Goal: Task Accomplishment & Management: Manage account settings

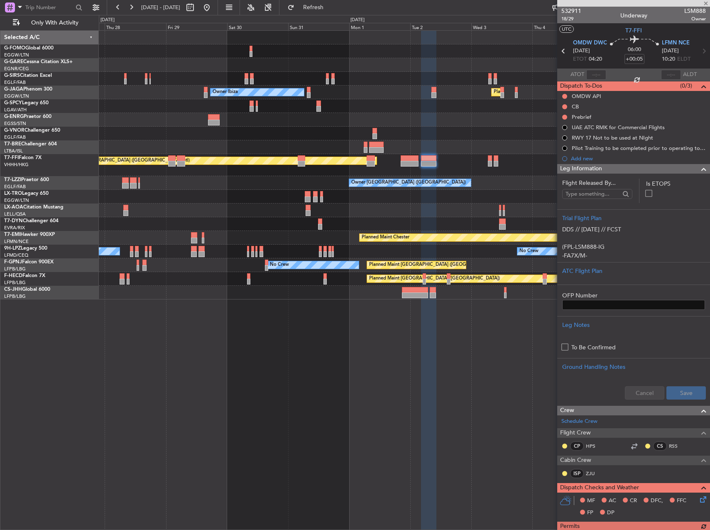
scroll to position [249, 0]
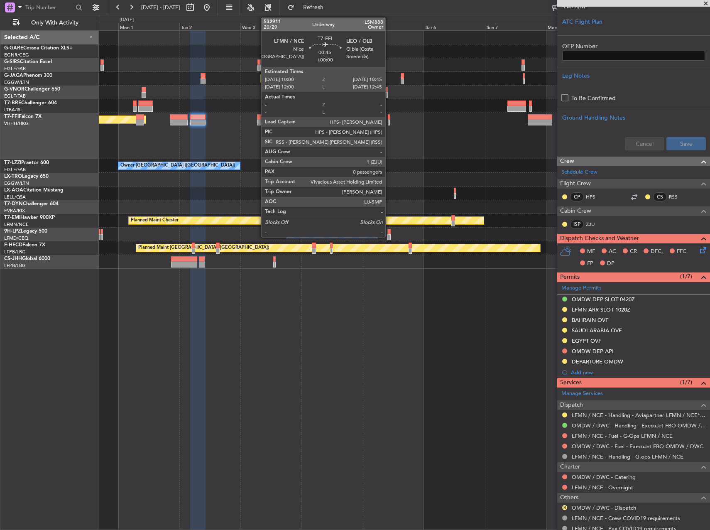
click at [389, 118] on div at bounding box center [389, 117] width 2 height 6
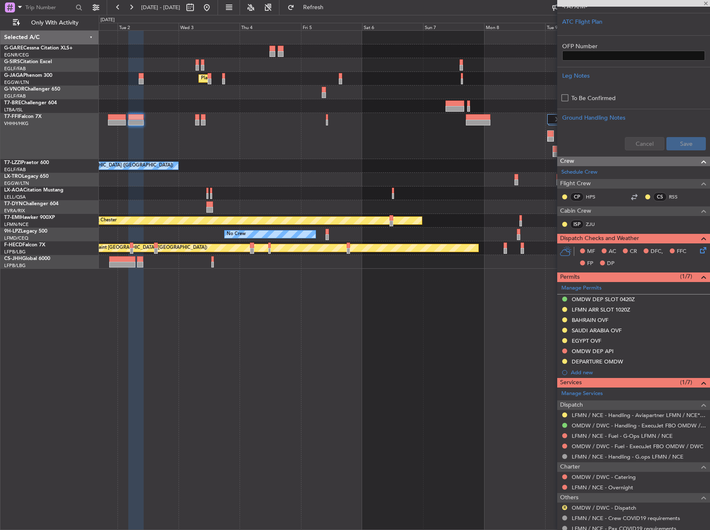
click at [429, 157] on div "Planned Maint [GEOGRAPHIC_DATA] ([GEOGRAPHIC_DATA]) Owner Ibiza Planned Maint G…" at bounding box center [404, 150] width 611 height 238
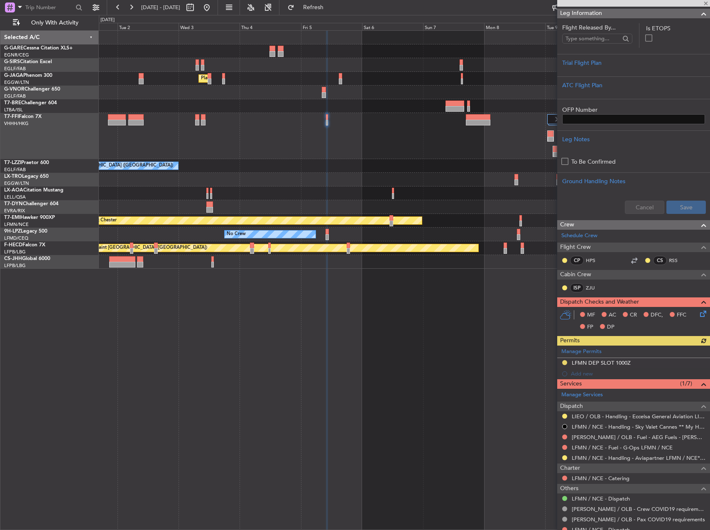
scroll to position [156, 0]
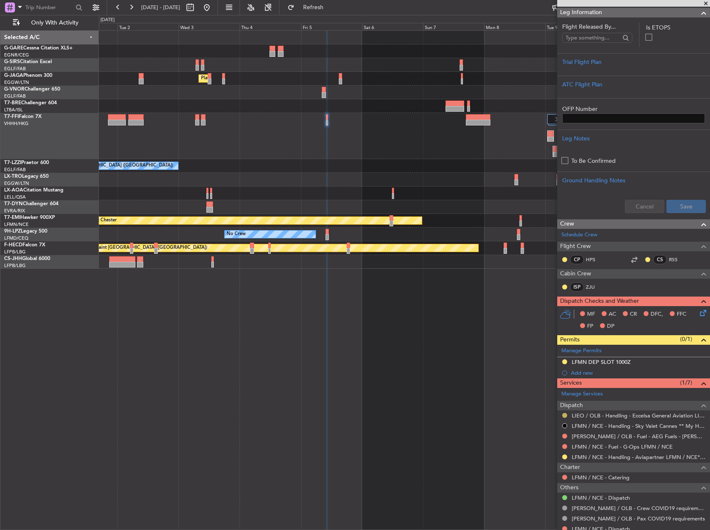
click at [566, 414] on button at bounding box center [564, 415] width 5 height 5
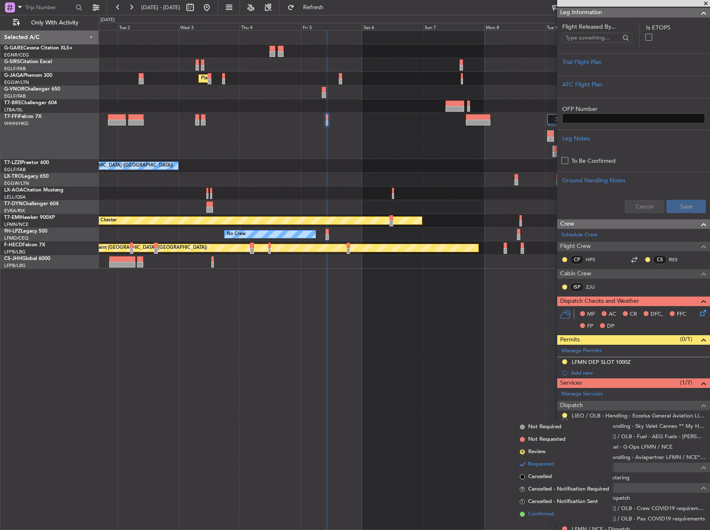
click at [534, 519] on li "Confirmed" at bounding box center [565, 514] width 96 height 12
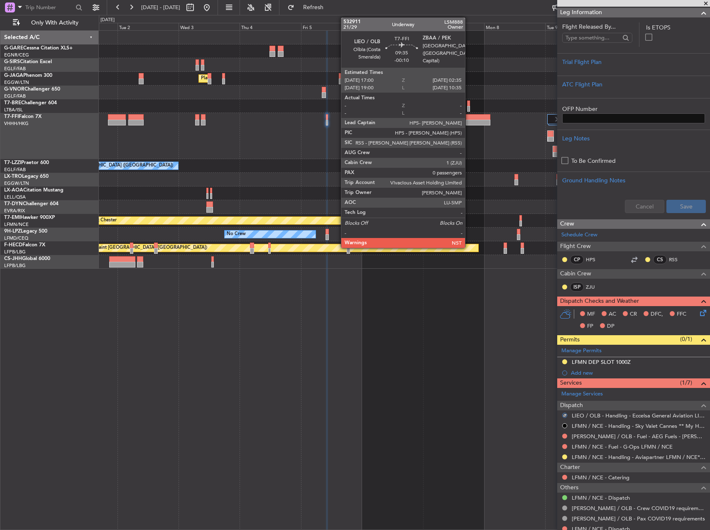
click at [470, 118] on div at bounding box center [478, 117] width 25 height 6
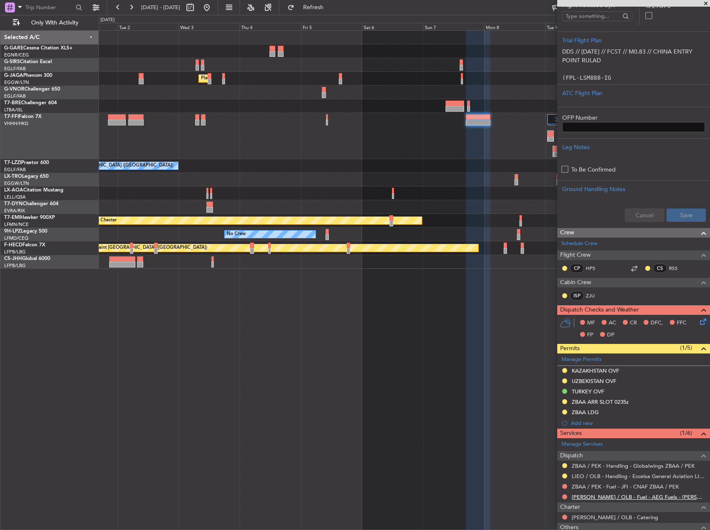
scroll to position [218, 0]
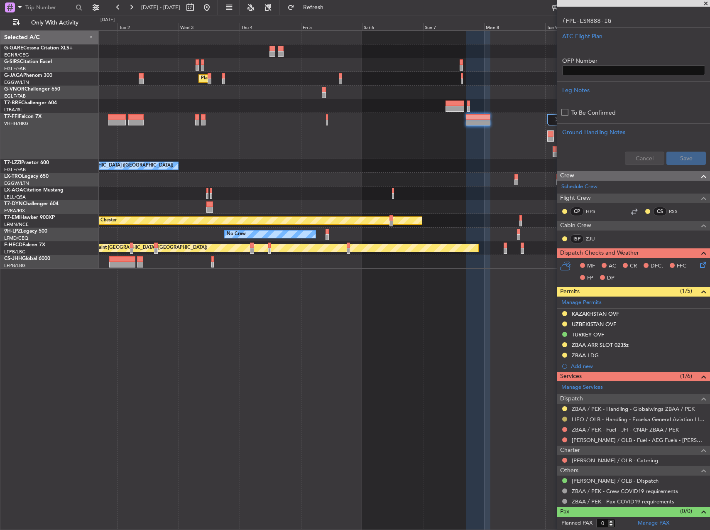
click at [564, 420] on button at bounding box center [564, 419] width 5 height 5
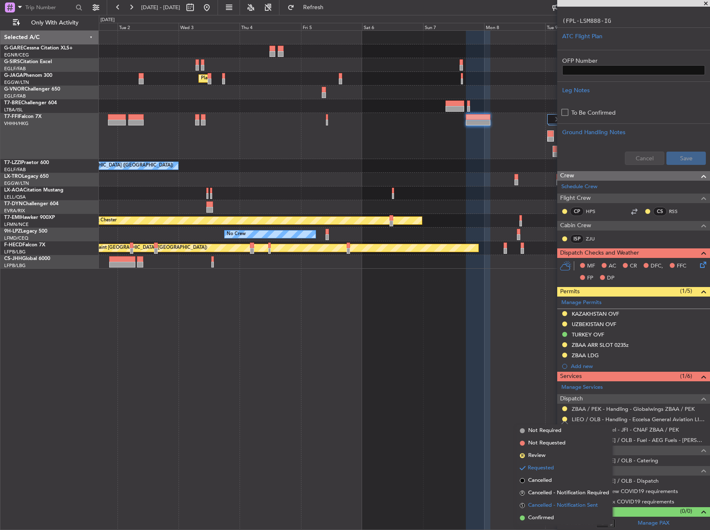
click at [535, 511] on li "S Cancelled - Notification Sent" at bounding box center [565, 505] width 96 height 12
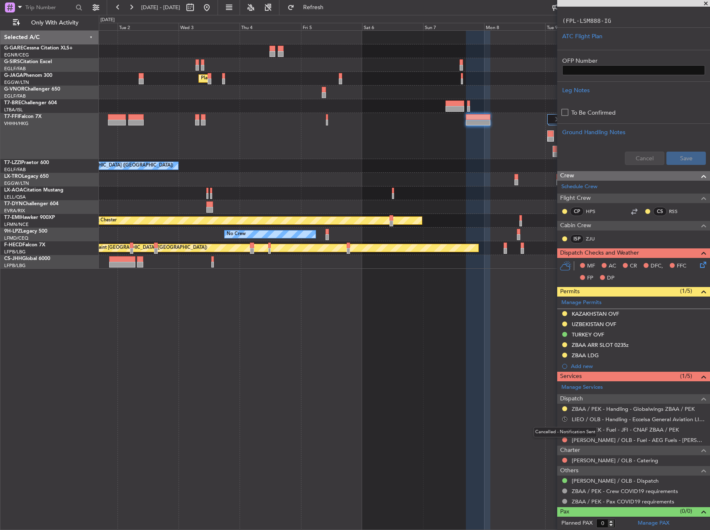
click at [564, 418] on button "S" at bounding box center [564, 419] width 5 height 5
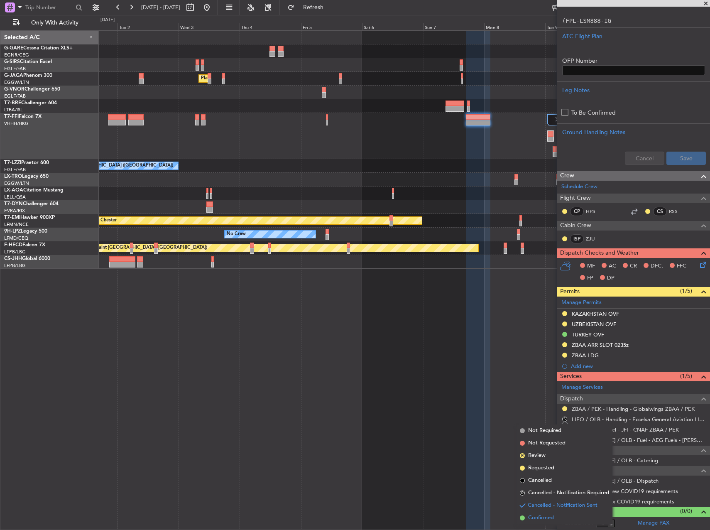
click at [548, 519] on span "Confirmed" at bounding box center [541, 518] width 26 height 8
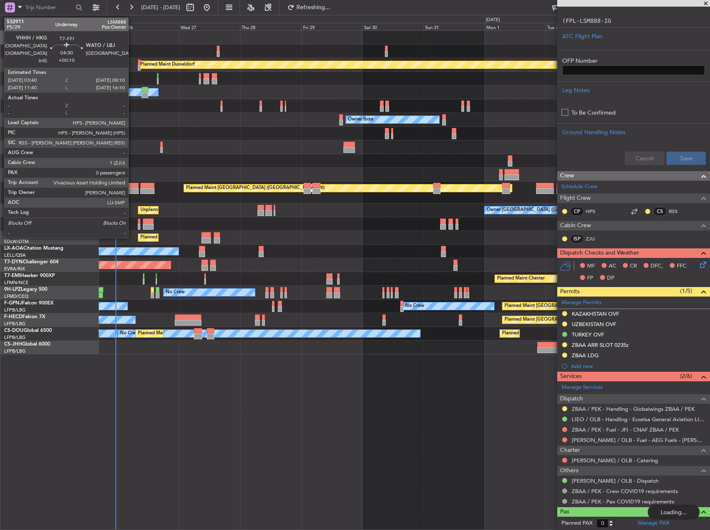
click at [132, 186] on div at bounding box center [133, 186] width 12 height 6
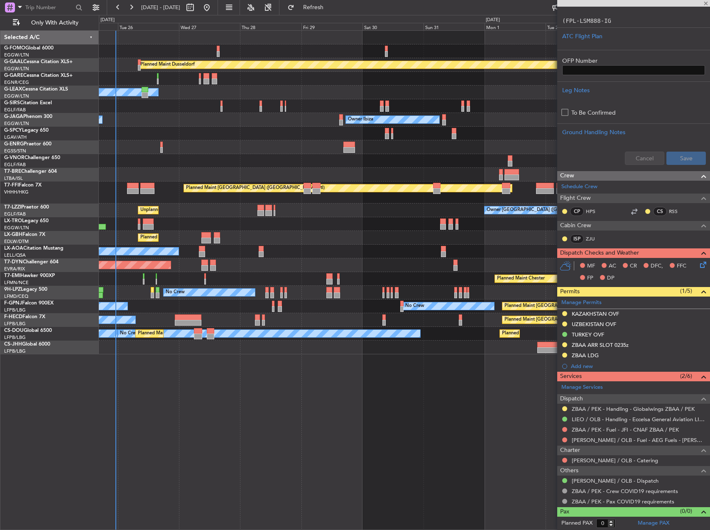
type input "+00:10"
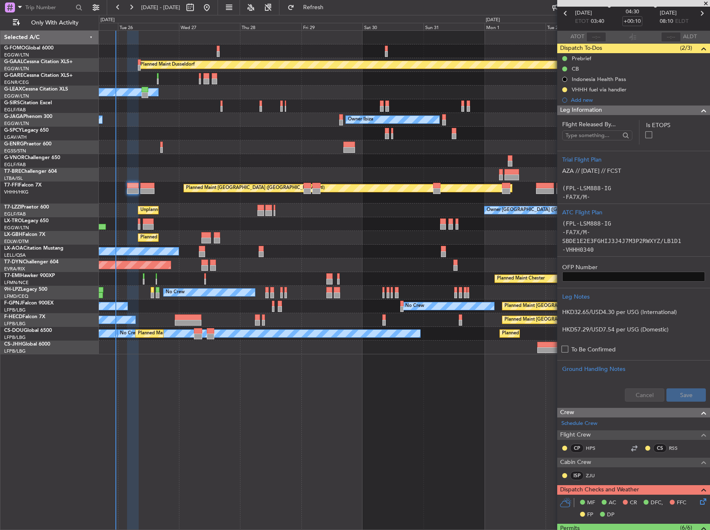
scroll to position [83, 0]
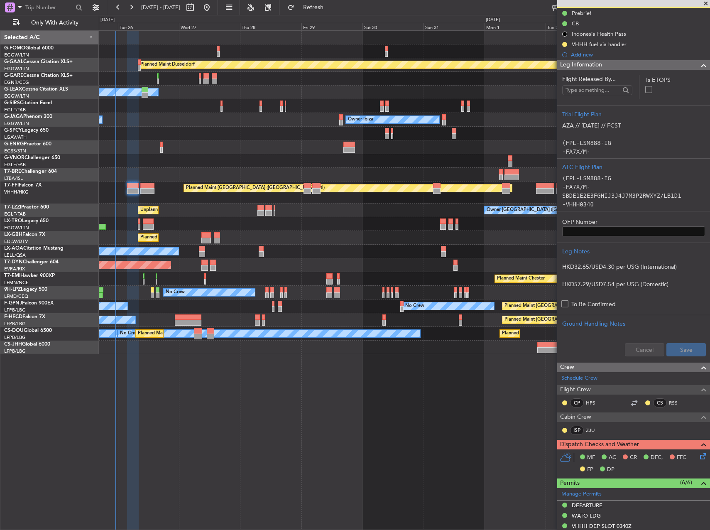
click at [699, 457] on icon at bounding box center [702, 454] width 7 height 7
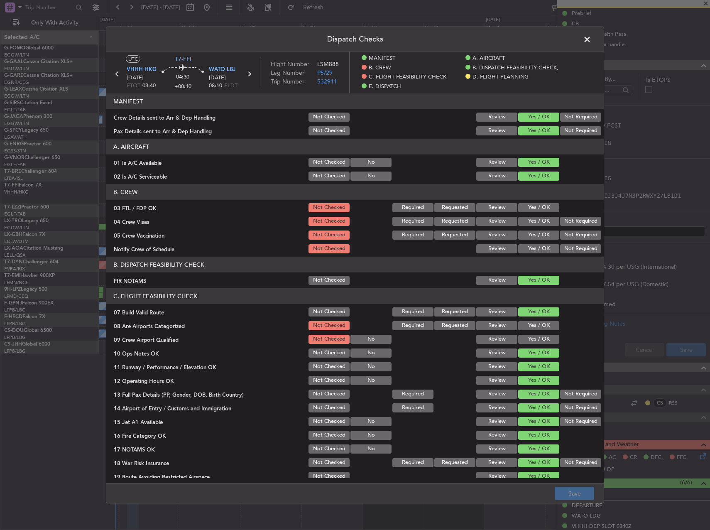
scroll to position [249, 0]
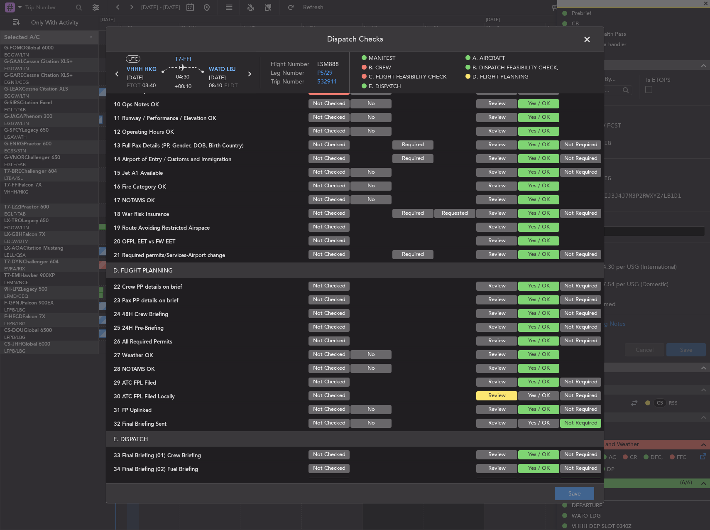
click at [522, 393] on button "Yes / OK" at bounding box center [538, 395] width 41 height 9
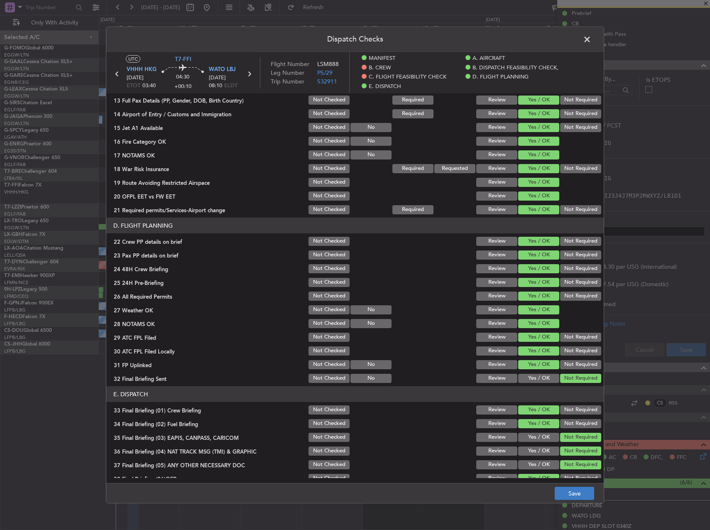
scroll to position [332, 0]
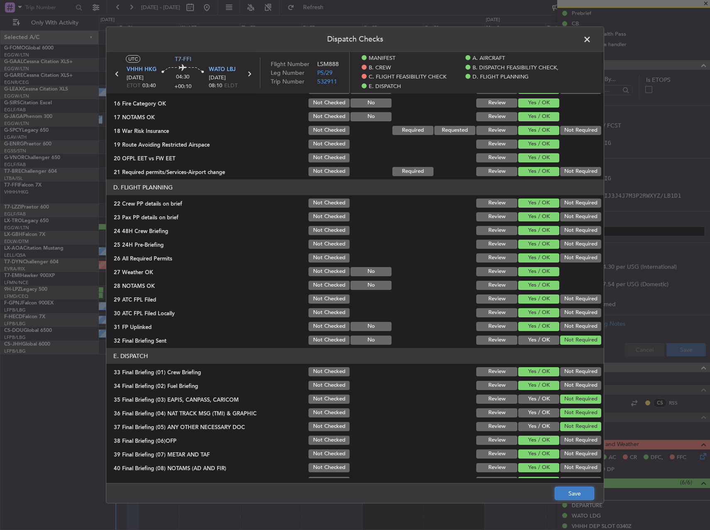
click at [581, 495] on button "Save" at bounding box center [574, 493] width 39 height 13
click at [591, 43] on span at bounding box center [591, 41] width 0 height 17
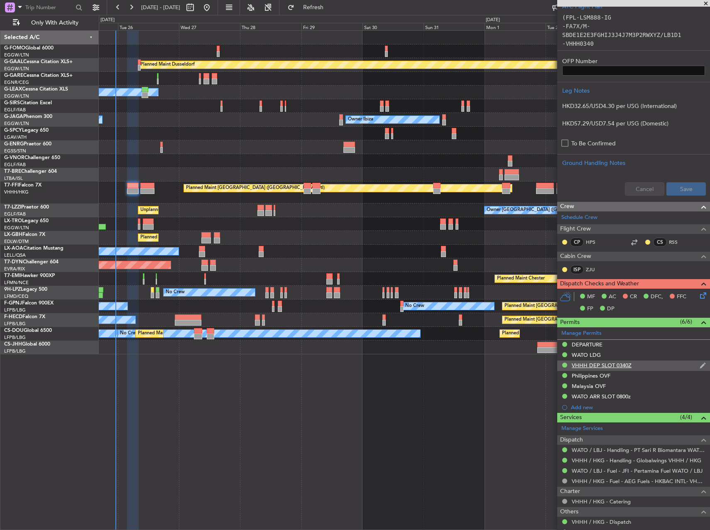
scroll to position [249, 0]
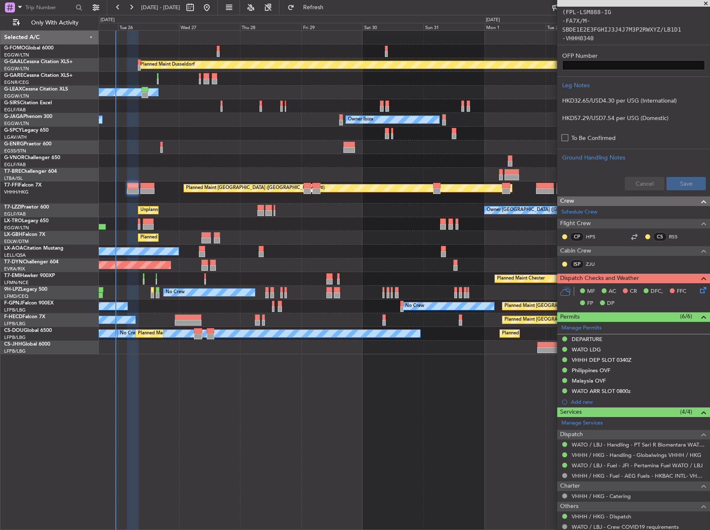
click at [699, 290] on icon at bounding box center [702, 288] width 7 height 7
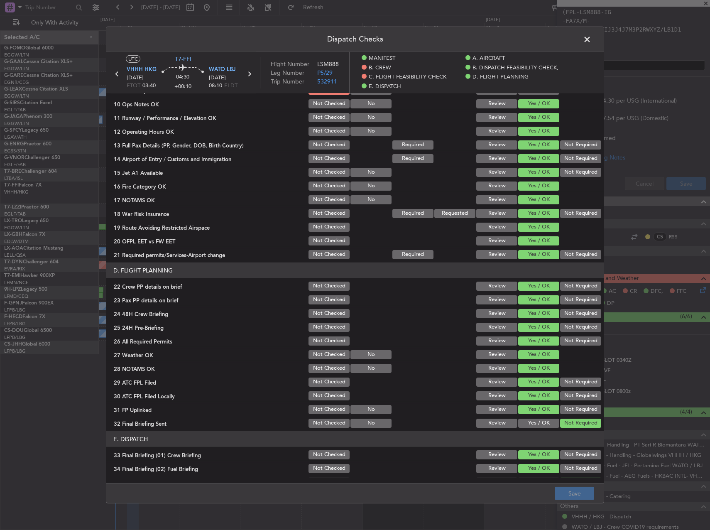
scroll to position [385, 0]
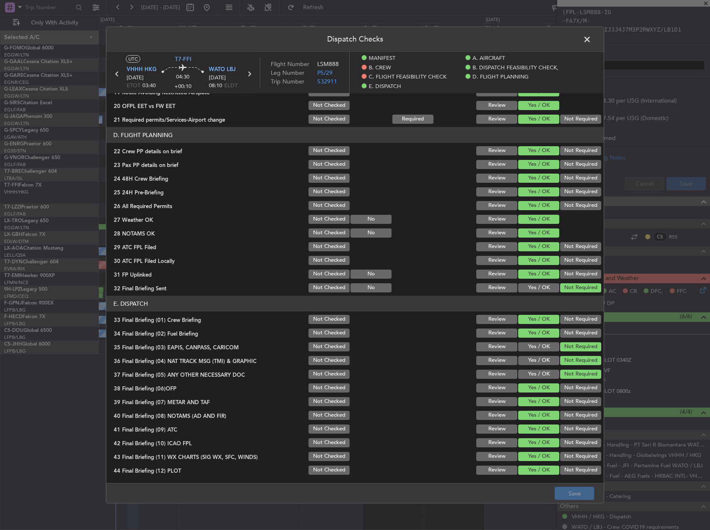
click at [591, 42] on span at bounding box center [591, 41] width 0 height 17
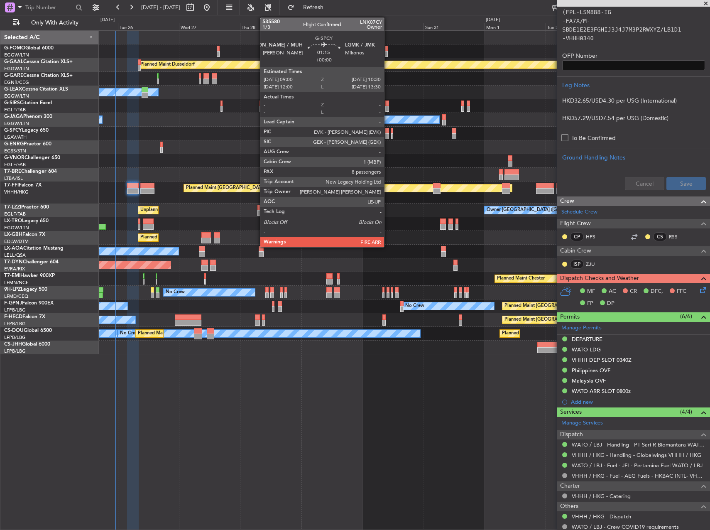
click at [388, 129] on div at bounding box center [387, 131] width 4 height 6
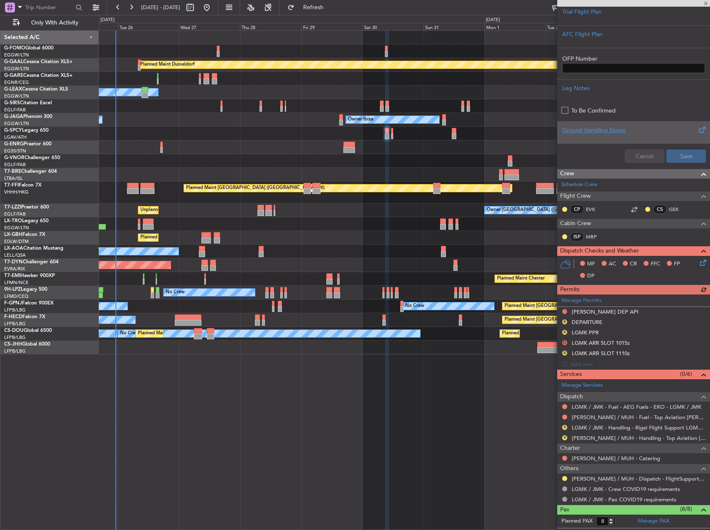
scroll to position [249, 0]
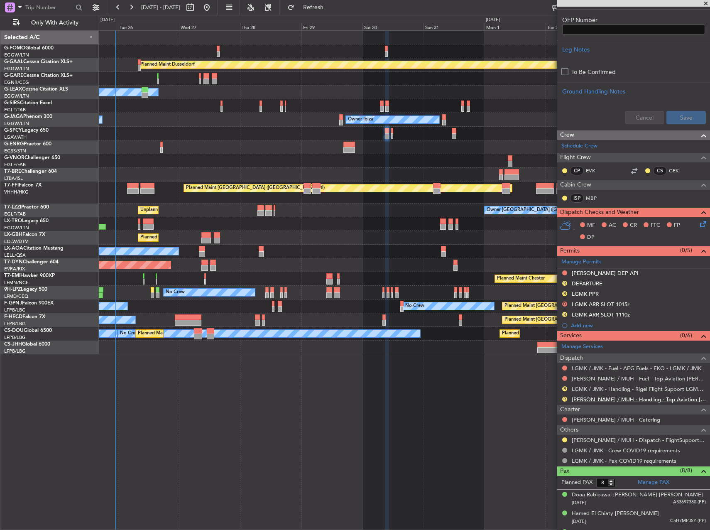
click at [607, 398] on link "[PERSON_NAME] / MUH - Handling - Top Aviation [PERSON_NAME]/MUH" at bounding box center [639, 399] width 134 height 7
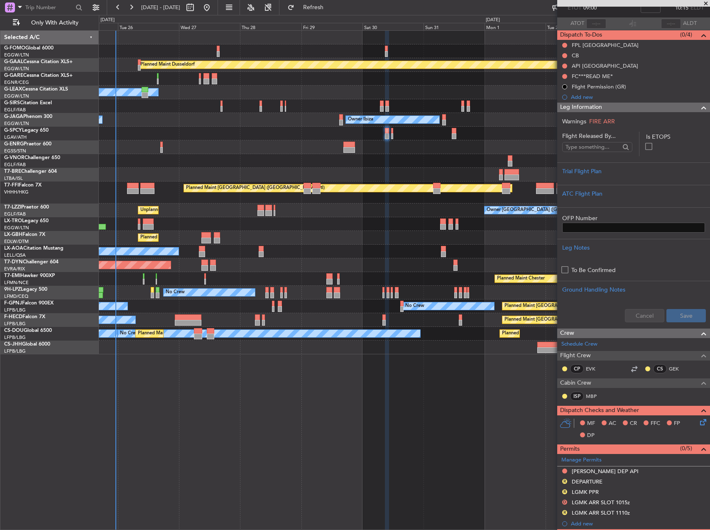
scroll to position [166, 0]
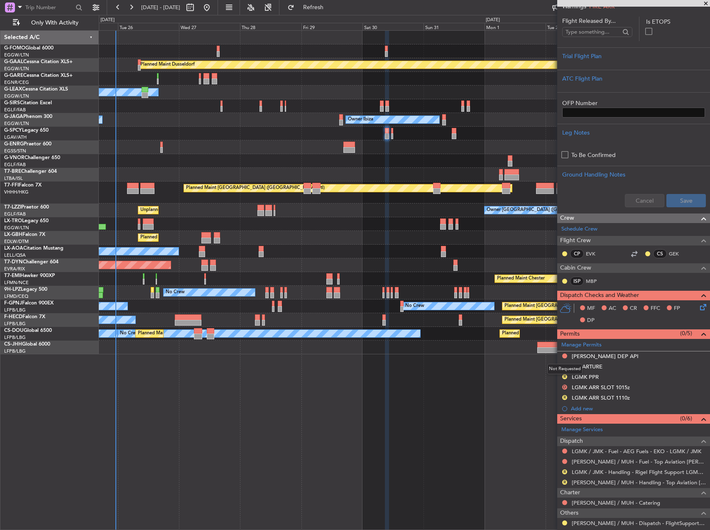
click at [566, 367] on div "Not Requested" at bounding box center [564, 369] width 35 height 10
click at [564, 366] on button "R" at bounding box center [564, 366] width 5 height 5
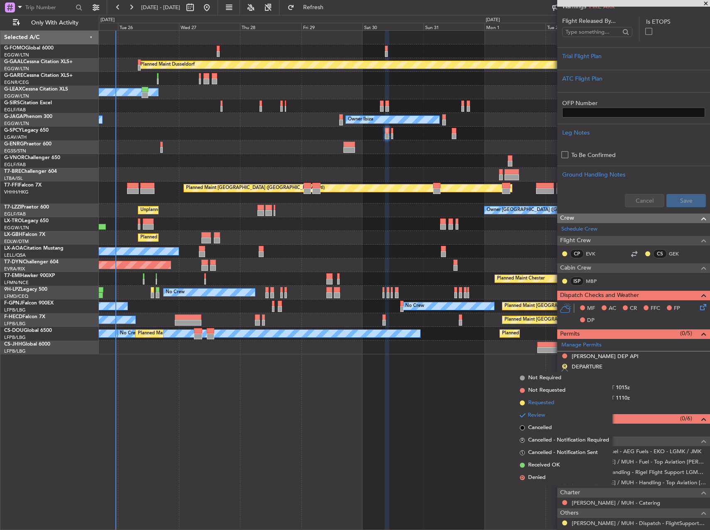
click at [537, 407] on li "Requested" at bounding box center [565, 403] width 96 height 12
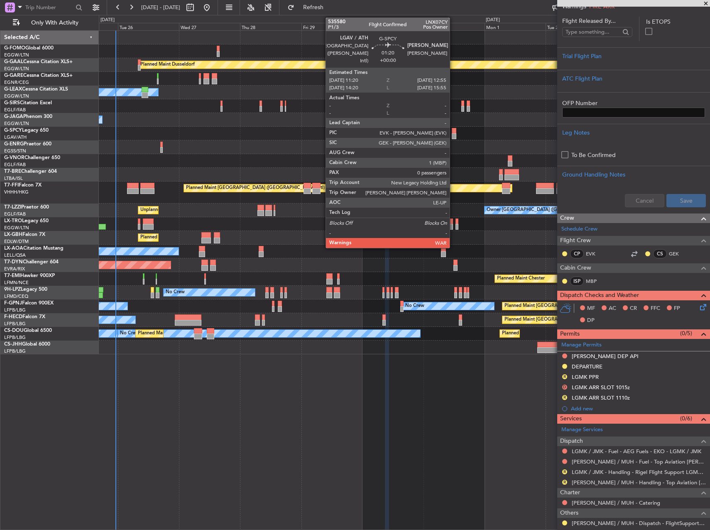
click at [454, 133] on div at bounding box center [454, 136] width 4 height 6
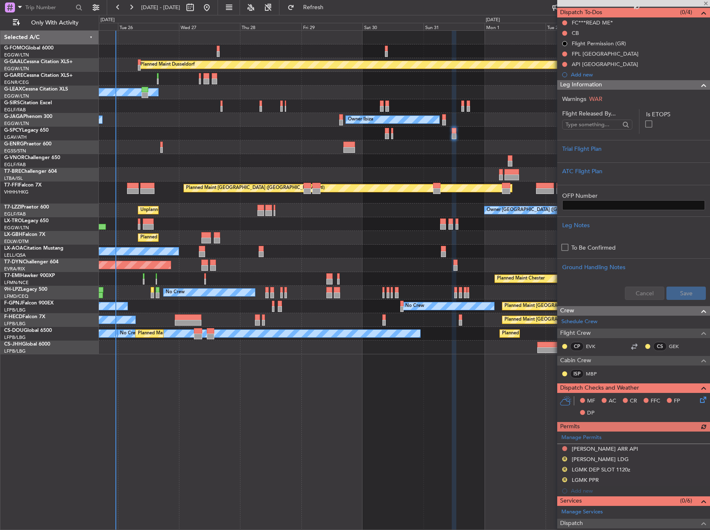
scroll to position [208, 0]
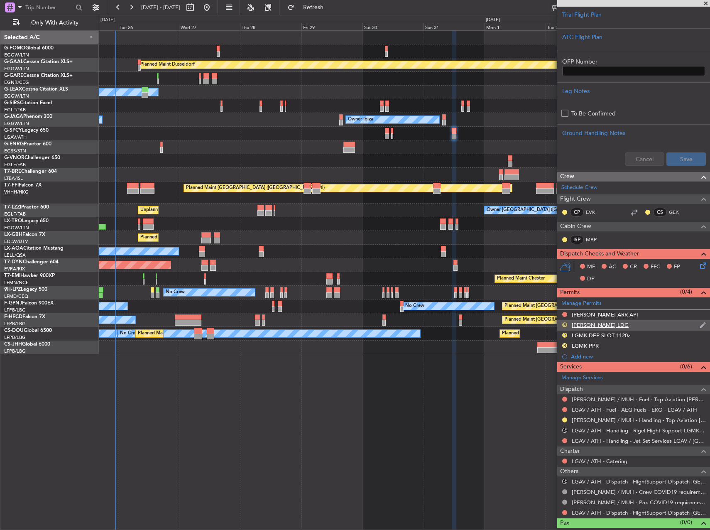
click at [566, 323] on button "R" at bounding box center [564, 324] width 5 height 5
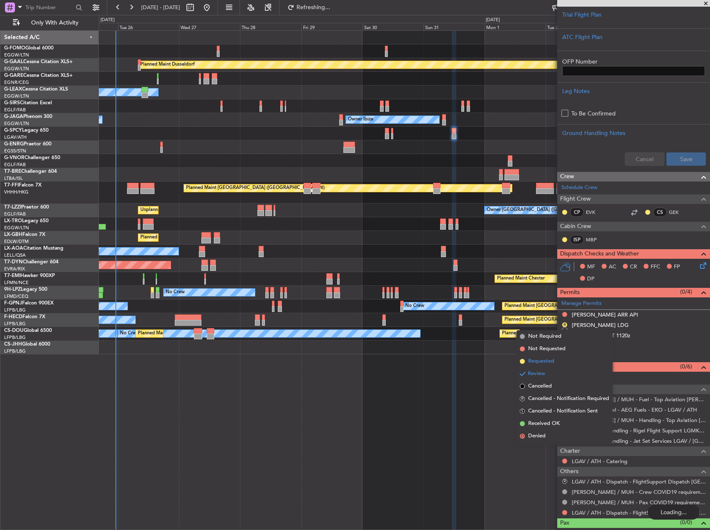
click at [559, 364] on li "Requested" at bounding box center [565, 361] width 96 height 12
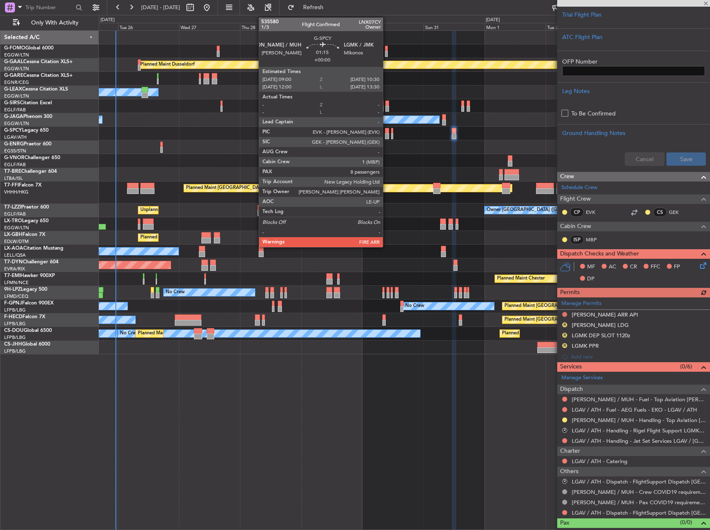
click at [386, 135] on div at bounding box center [387, 136] width 4 height 6
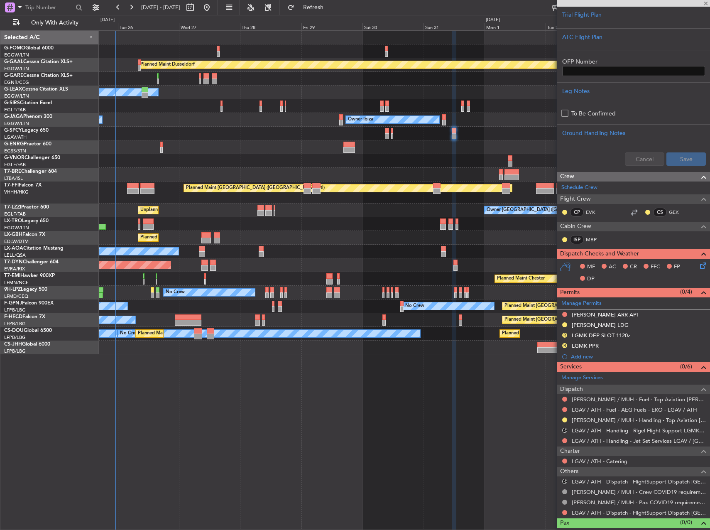
type input "8"
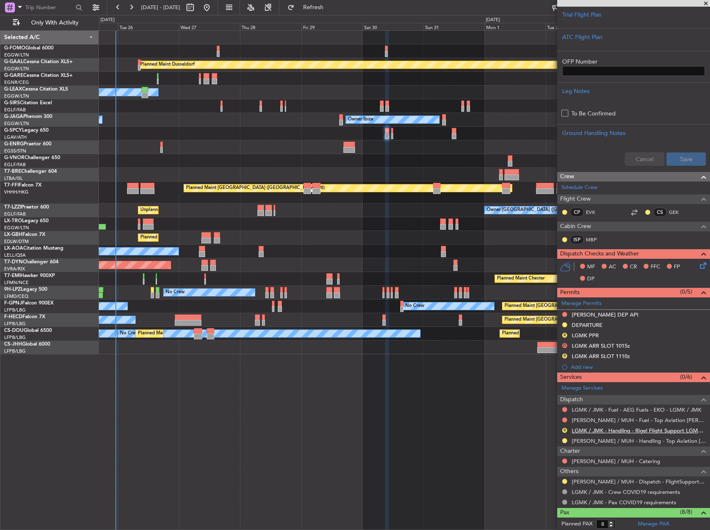
click at [616, 430] on link "LGMK / JMK - Handling - Rigel Flight Support LGMK/JMK" at bounding box center [639, 430] width 134 height 7
click at [331, 15] on div "0 0 Mon 25 Tue 26 Wed 27 Thu 28 Fri 29 Sat 30 Sun 31 [DATE] Mon 1 Tue 2 Wed 3 […" at bounding box center [404, 22] width 610 height 15
click at [331, 10] on span "Refresh" at bounding box center [313, 8] width 35 height 6
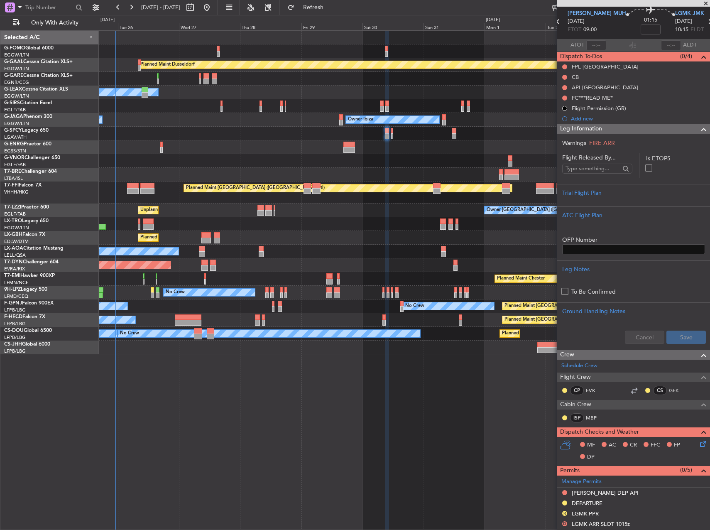
scroll to position [125, 0]
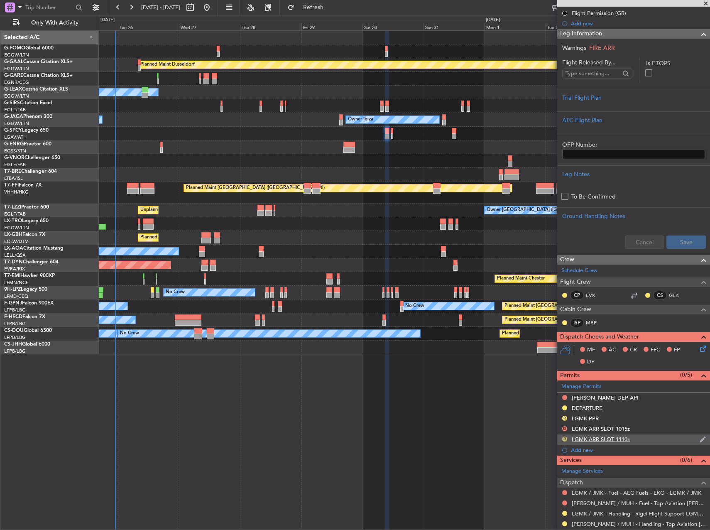
click at [564, 436] on button "R" at bounding box center [564, 438] width 5 height 5
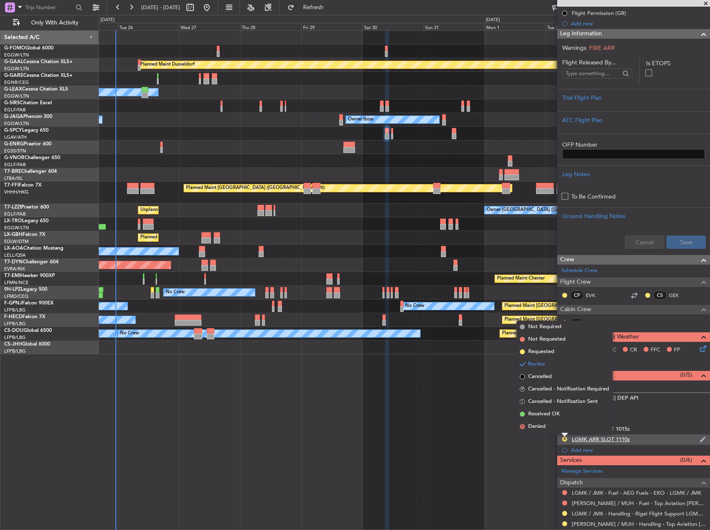
click at [615, 437] on div "LGMK ARR SLOT 1110z" at bounding box center [601, 439] width 58 height 7
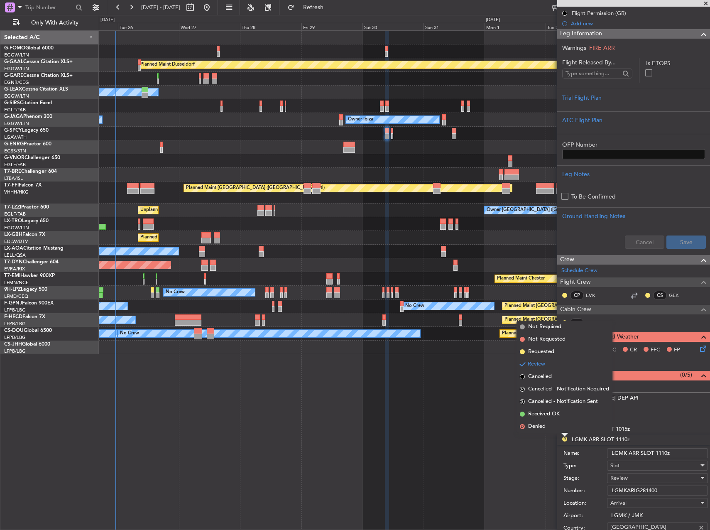
drag, startPoint x: 656, startPoint y: 453, endPoint x: 667, endPoint y: 450, distance: 11.6
click at [667, 450] on input "LGMK ARR SLOT 1110z" at bounding box center [657, 453] width 101 height 10
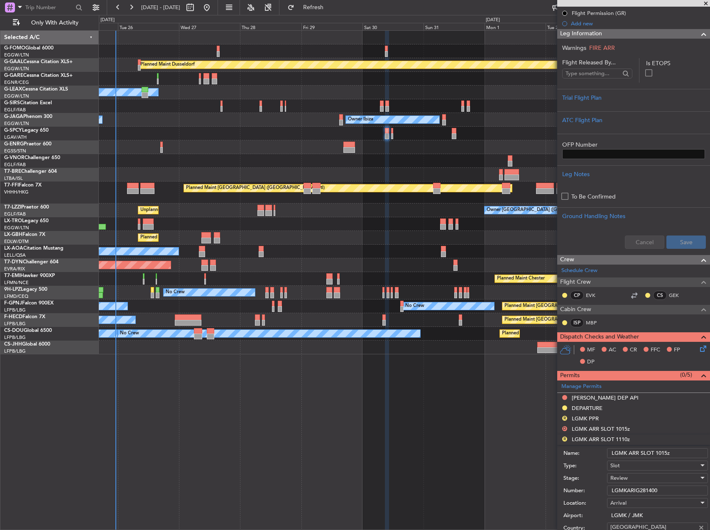
type input "LGMK ARR SLOT 1015z"
click at [652, 480] on div "Review" at bounding box center [654, 478] width 88 height 12
click at [640, 520] on span "Requested" at bounding box center [654, 518] width 87 height 12
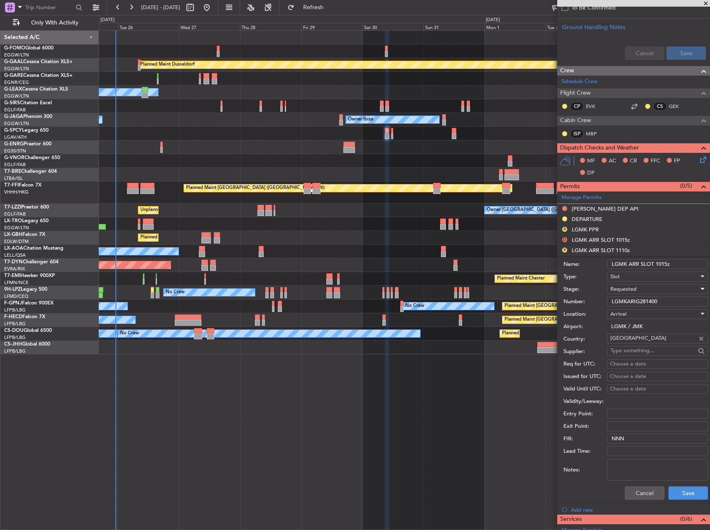
scroll to position [415, 0]
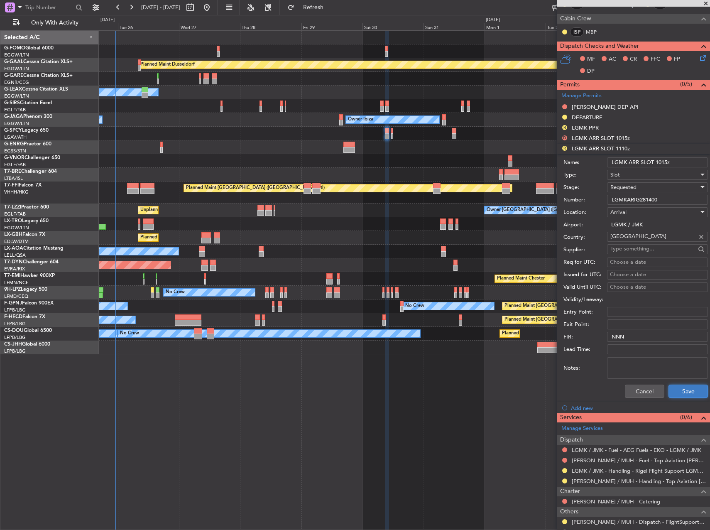
click at [679, 392] on button "Save" at bounding box center [688, 391] width 39 height 13
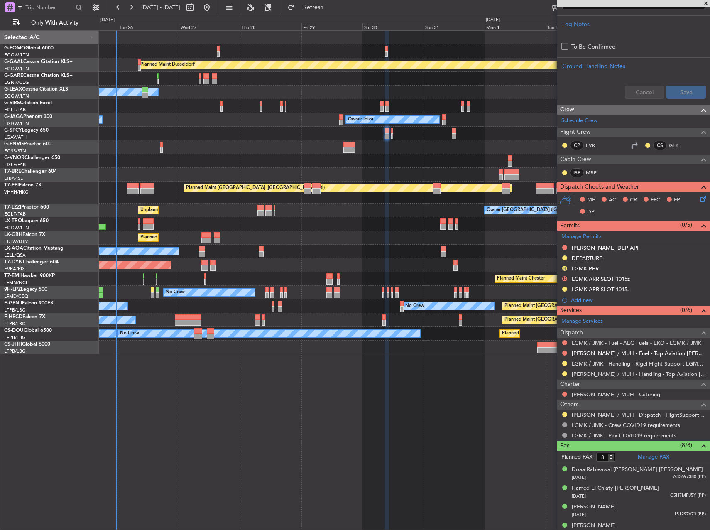
scroll to position [274, 0]
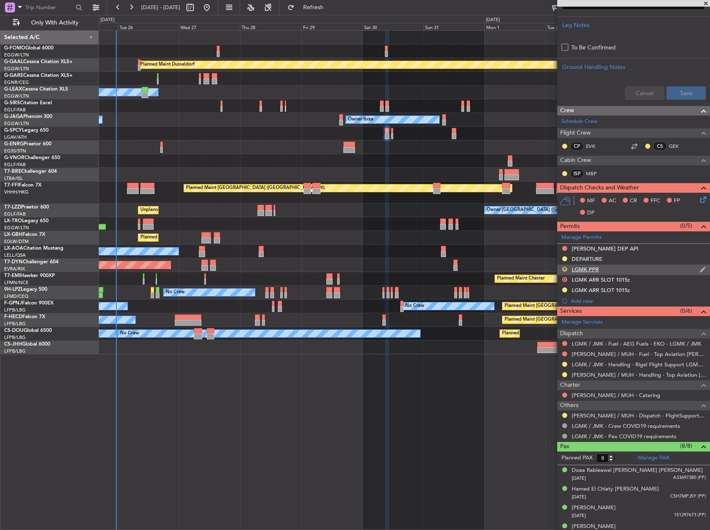
click at [565, 269] on button "R" at bounding box center [564, 269] width 5 height 5
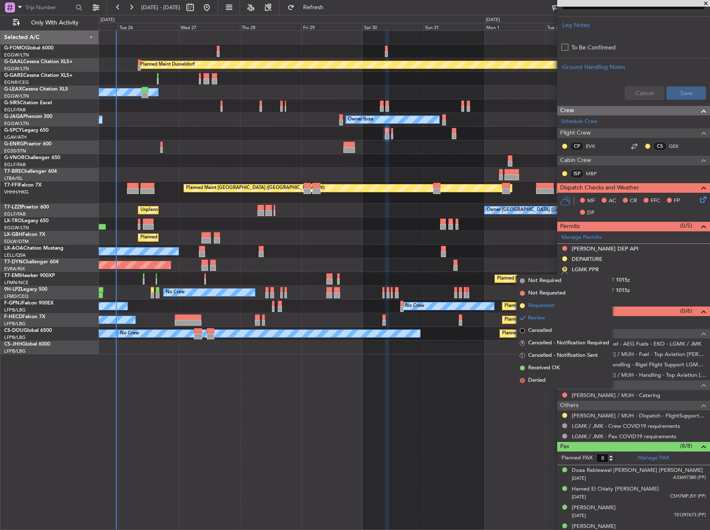
click at [549, 308] on span "Requested" at bounding box center [541, 306] width 26 height 8
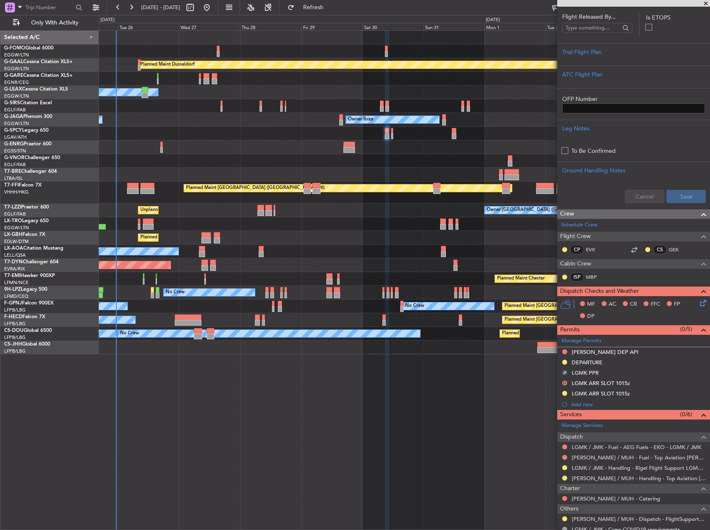
scroll to position [66, 0]
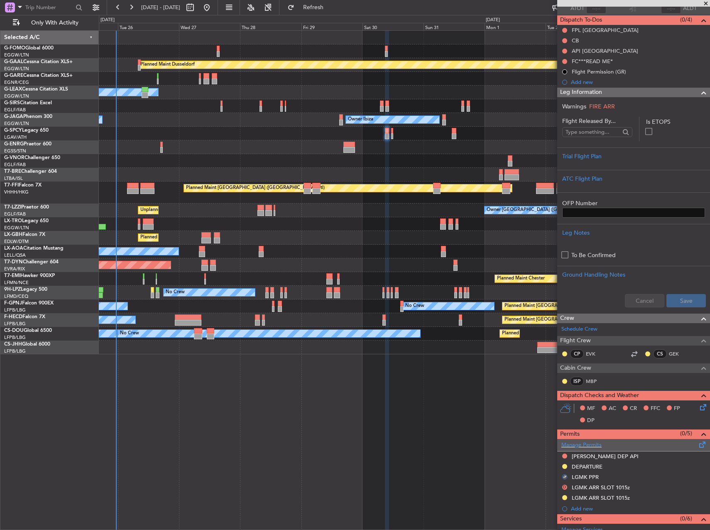
click at [605, 447] on div "Manage Permits" at bounding box center [633, 445] width 153 height 12
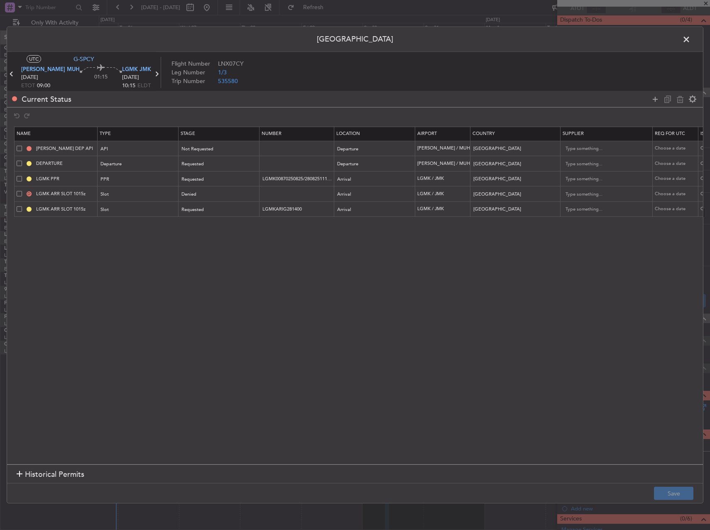
click at [22, 195] on div "D LGMK ARR SLOT 1015z" at bounding box center [57, 193] width 81 height 7
drag, startPoint x: 19, startPoint y: 194, endPoint x: 54, endPoint y: 195, distance: 34.9
click at [19, 194] on span at bounding box center [19, 193] width 5 height 5
click at [22, 191] on input "checkbox" at bounding box center [22, 191] width 0 height 0
click at [677, 101] on icon at bounding box center [680, 99] width 10 height 10
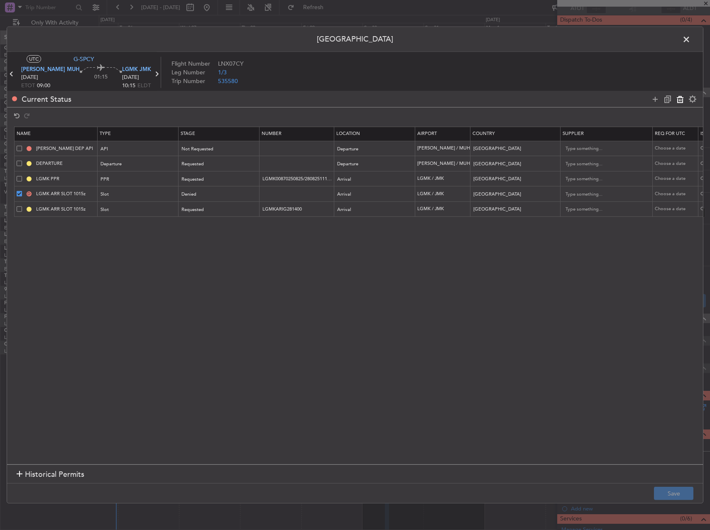
type input "LGMKARIG281400"
click at [667, 501] on footer "Save" at bounding box center [355, 493] width 696 height 20
click at [666, 491] on button "Save" at bounding box center [673, 493] width 39 height 13
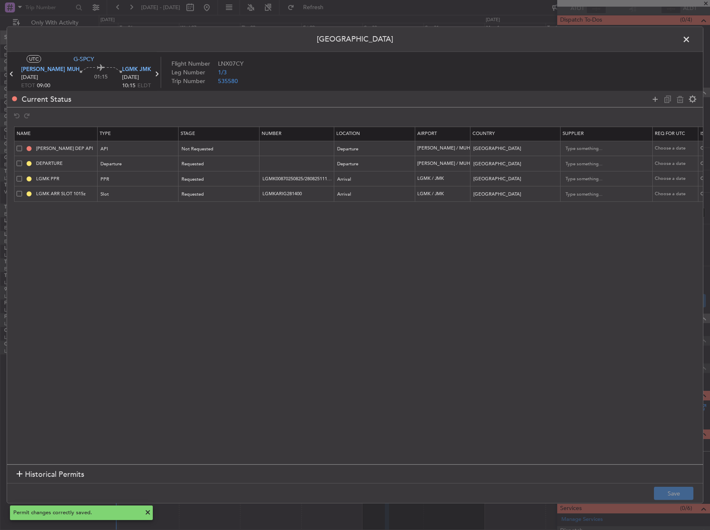
click at [691, 40] on span at bounding box center [691, 41] width 0 height 17
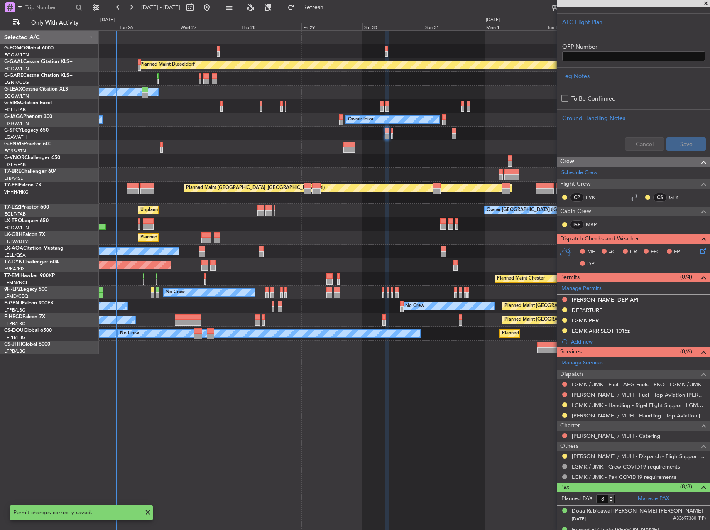
scroll to position [274, 0]
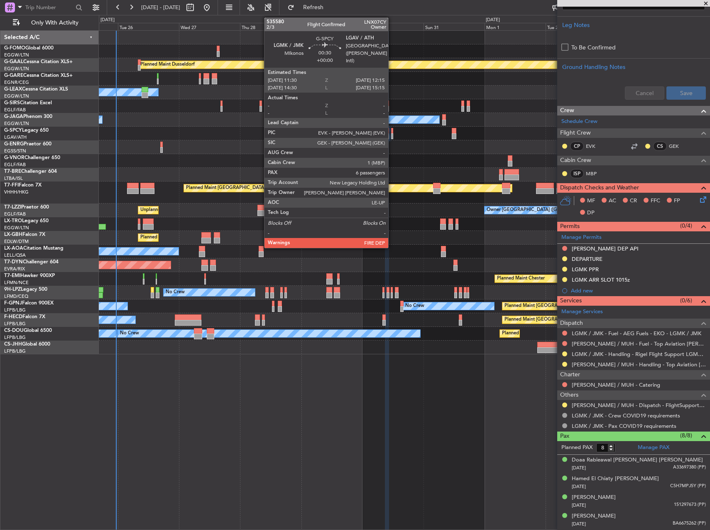
click at [392, 134] on div at bounding box center [392, 136] width 2 height 6
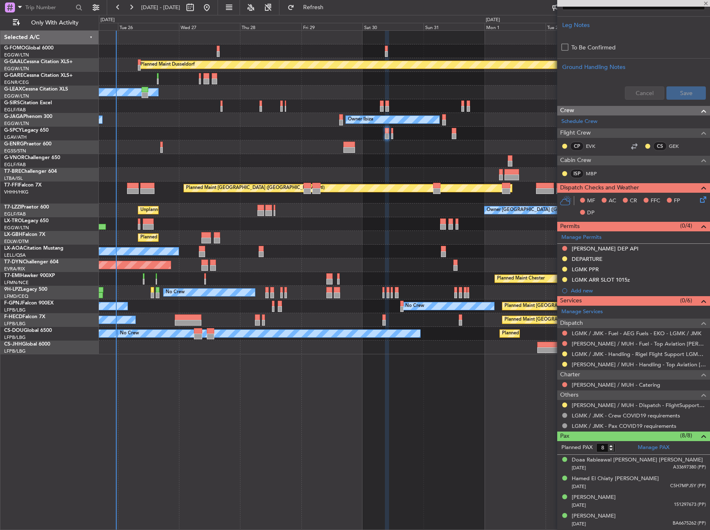
type input "6"
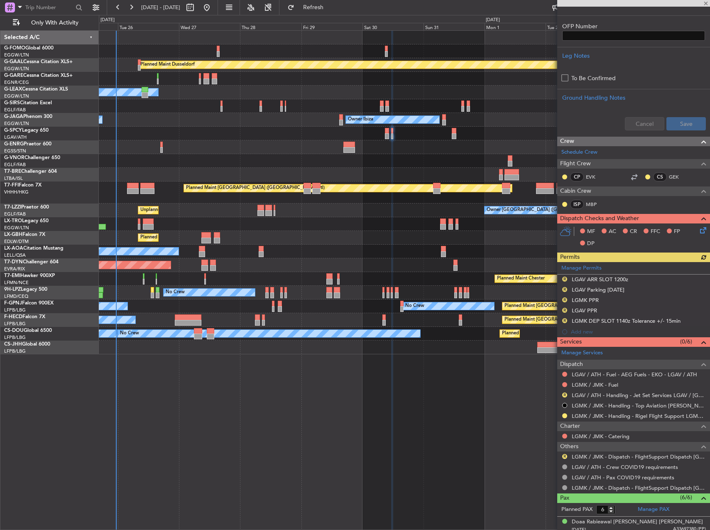
scroll to position [249, 0]
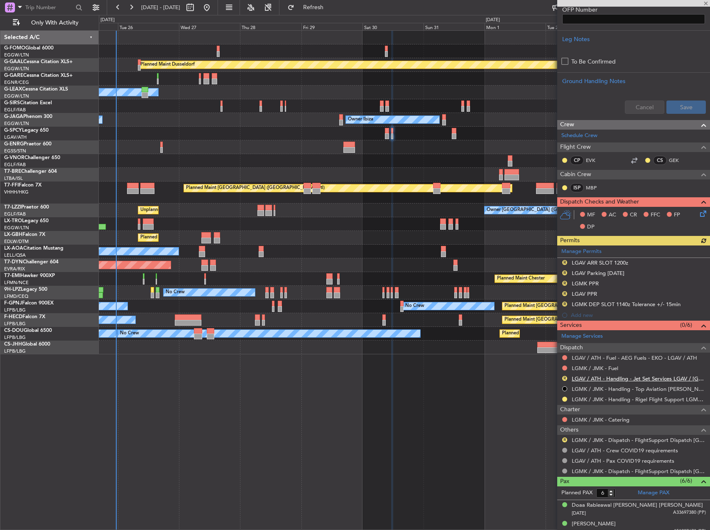
click at [604, 376] on link "LGAV / ATH - Handling - Jet Set Services LGAV / [GEOGRAPHIC_DATA]" at bounding box center [639, 378] width 134 height 7
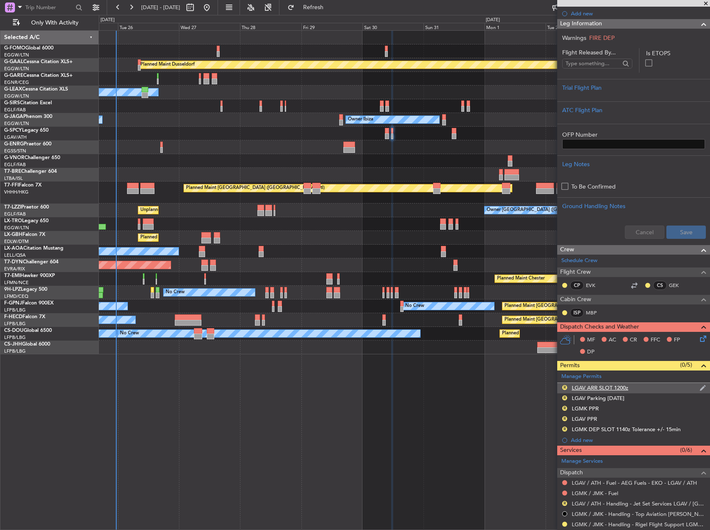
scroll to position [125, 0]
click at [564, 386] on button "R" at bounding box center [564, 387] width 5 height 5
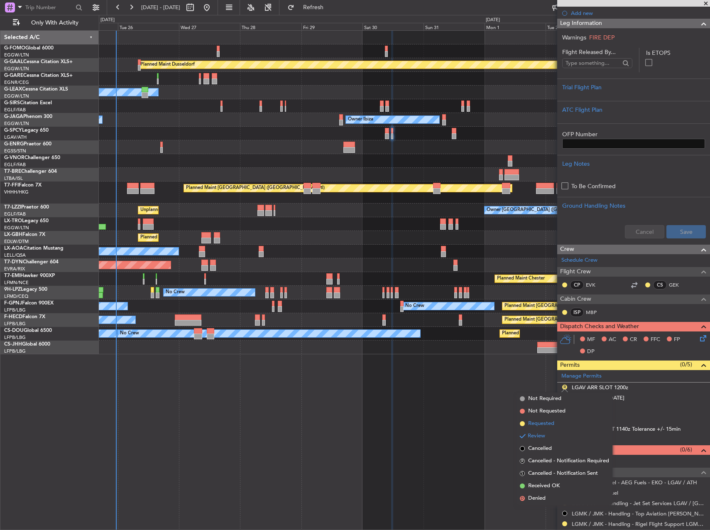
click at [547, 423] on span "Requested" at bounding box center [541, 423] width 26 height 8
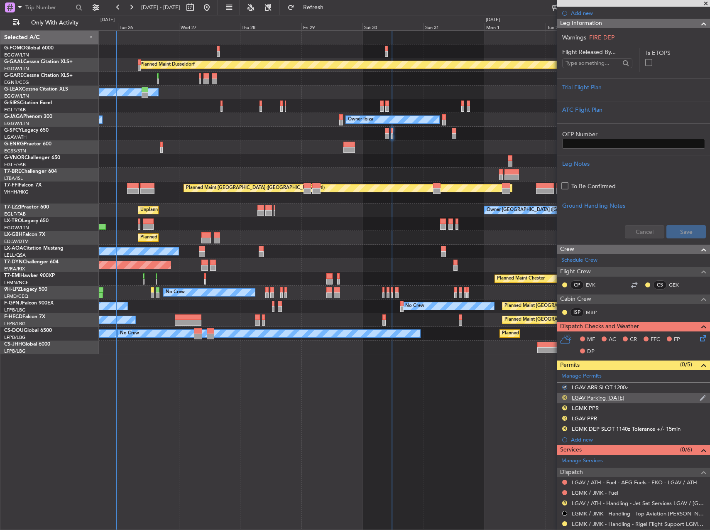
click at [563, 399] on button "R" at bounding box center [564, 397] width 5 height 5
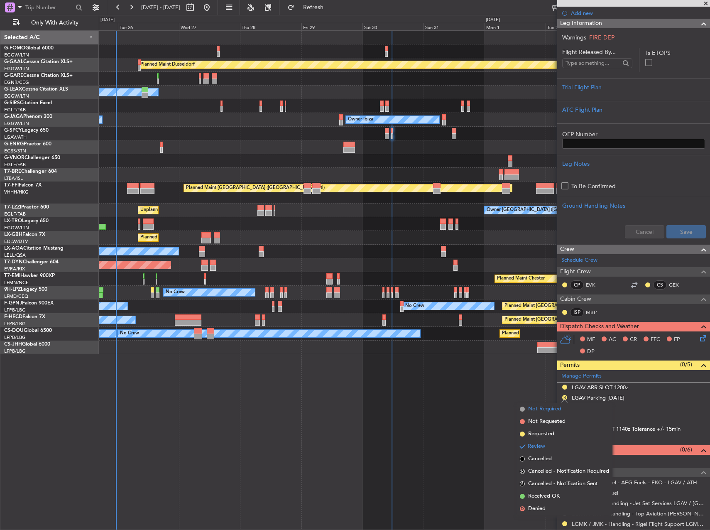
click at [554, 410] on span "Not Required" at bounding box center [544, 409] width 33 height 8
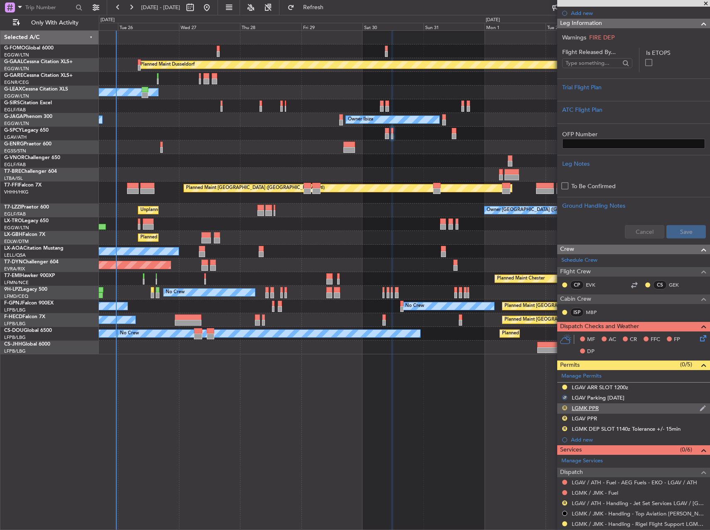
click at [564, 407] on button "R" at bounding box center [564, 407] width 5 height 5
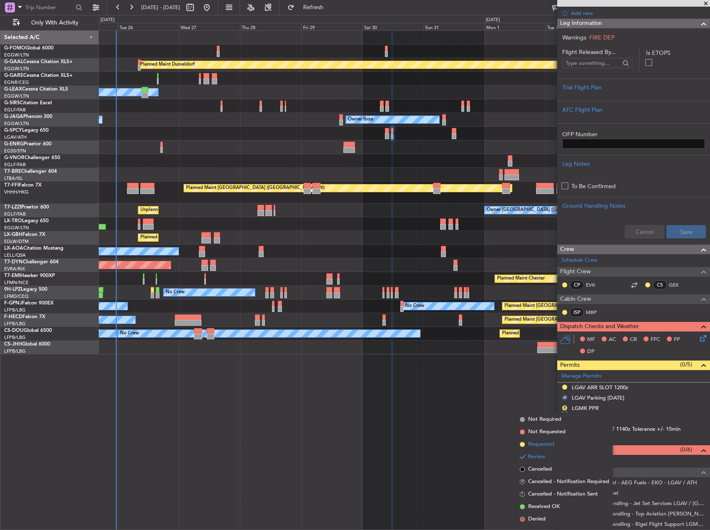
click at [551, 439] on li "Requested" at bounding box center [565, 444] width 96 height 12
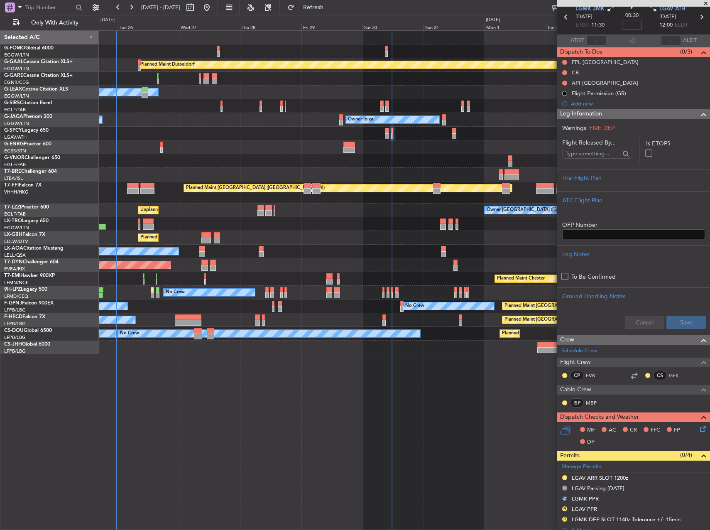
scroll to position [208, 0]
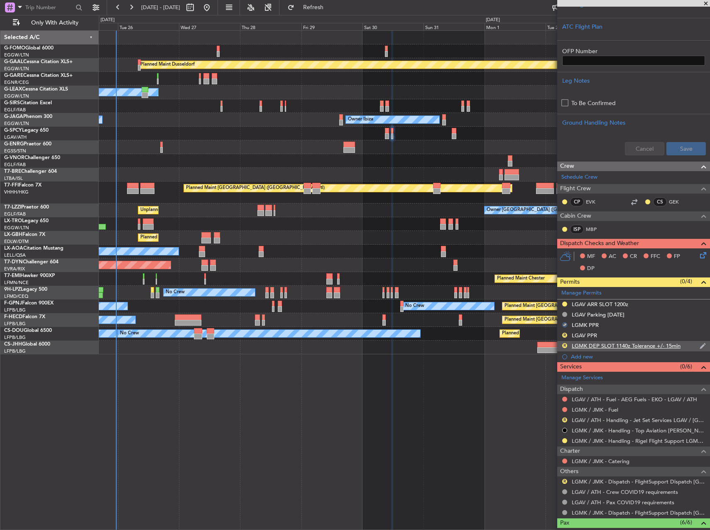
click at [640, 345] on div "LGMK DEP SLOT 1140z Tolerance +/- 15min" at bounding box center [626, 345] width 109 height 7
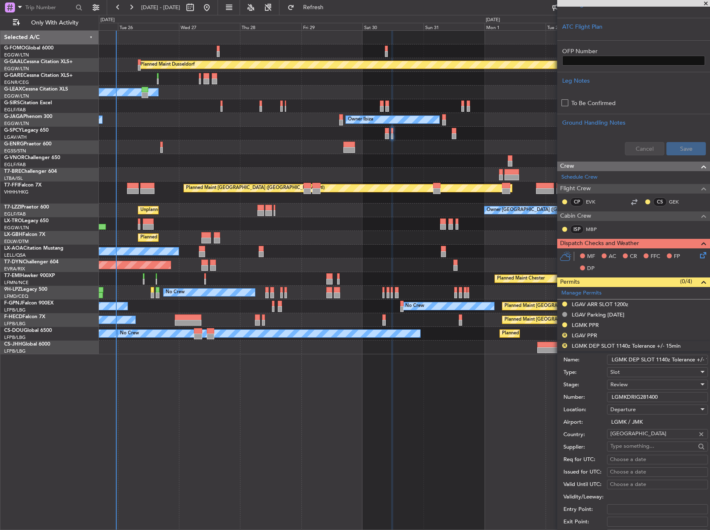
click at [664, 360] on input "LGMK DEP SLOT 1140z Tolerance +/- 15min" at bounding box center [657, 360] width 101 height 10
type input "LGMK DEP SLOT 1130z Tolerance +/- 15min"
click at [618, 386] on span "Review" at bounding box center [618, 384] width 17 height 7
click at [626, 439] on span "Requested" at bounding box center [654, 438] width 87 height 12
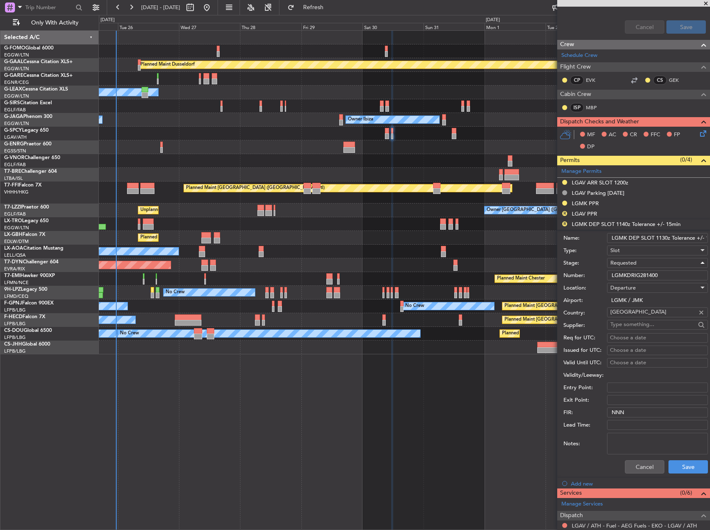
scroll to position [457, 0]
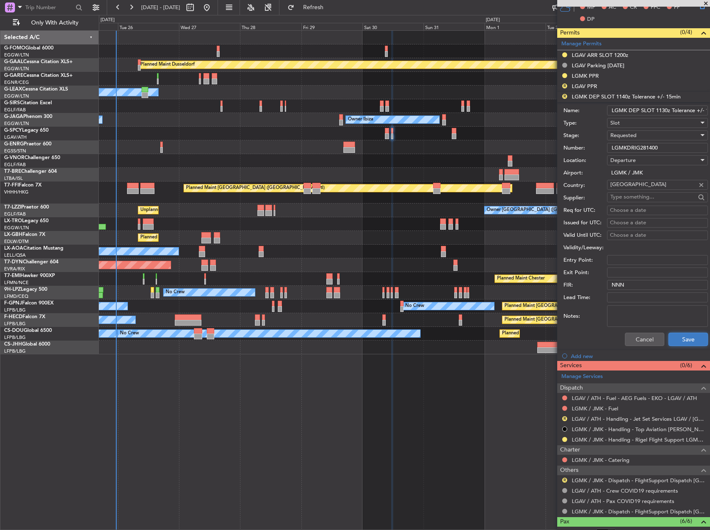
click at [684, 338] on button "Save" at bounding box center [688, 339] width 39 height 13
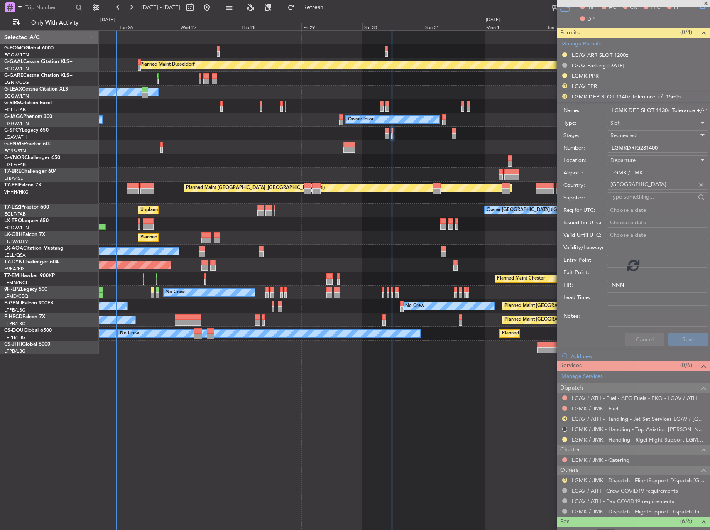
scroll to position [330, 0]
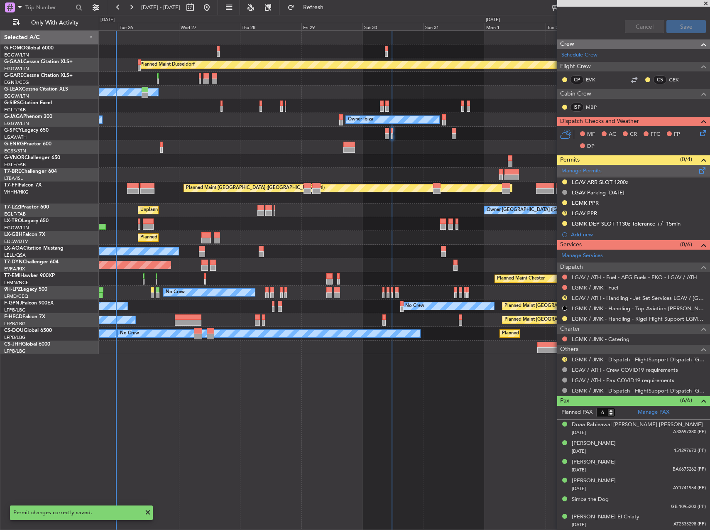
click at [586, 167] on link "Manage Permits" at bounding box center [581, 171] width 40 height 8
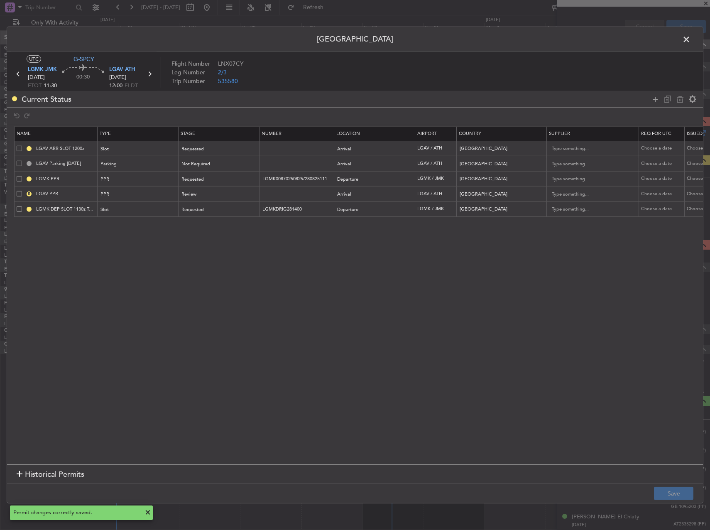
click at [17, 193] on span at bounding box center [19, 193] width 5 height 5
click at [22, 191] on input "checkbox" at bounding box center [22, 191] width 0 height 0
click at [676, 97] on icon at bounding box center [680, 99] width 10 height 10
type input "LGMK DEP SLOT 1130z Tolerance +/- 15min"
type input "LGMKDRIG281400"
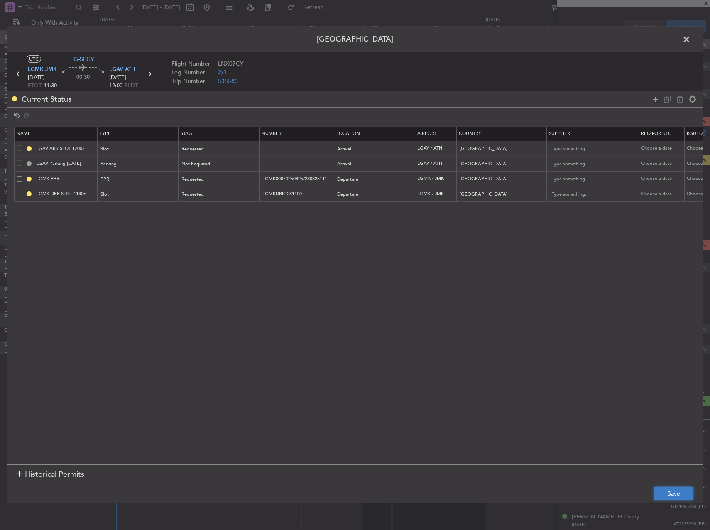
click at [675, 493] on button "Save" at bounding box center [673, 493] width 39 height 13
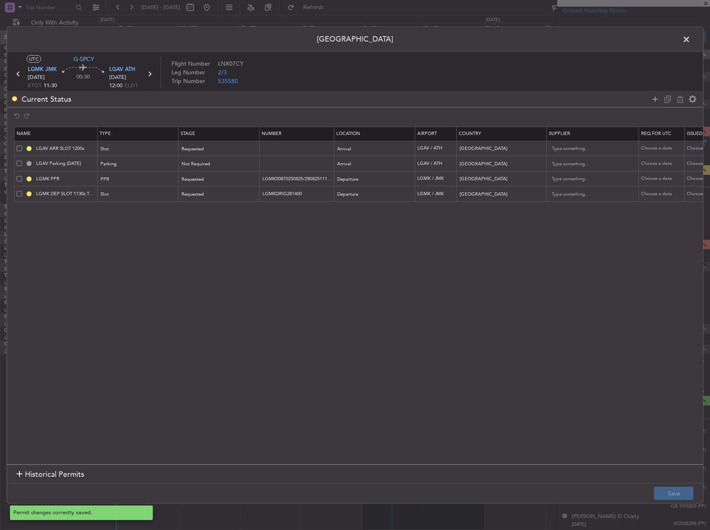
scroll to position [319, 0]
click at [691, 34] on span at bounding box center [691, 41] width 0 height 17
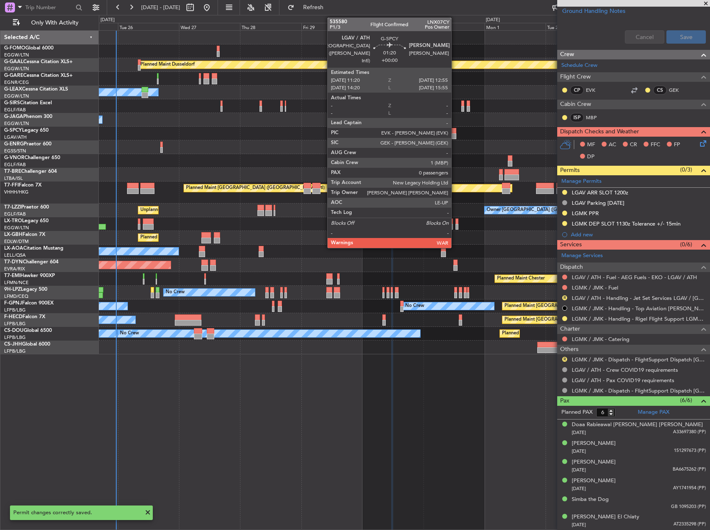
click at [455, 135] on div at bounding box center [454, 136] width 4 height 6
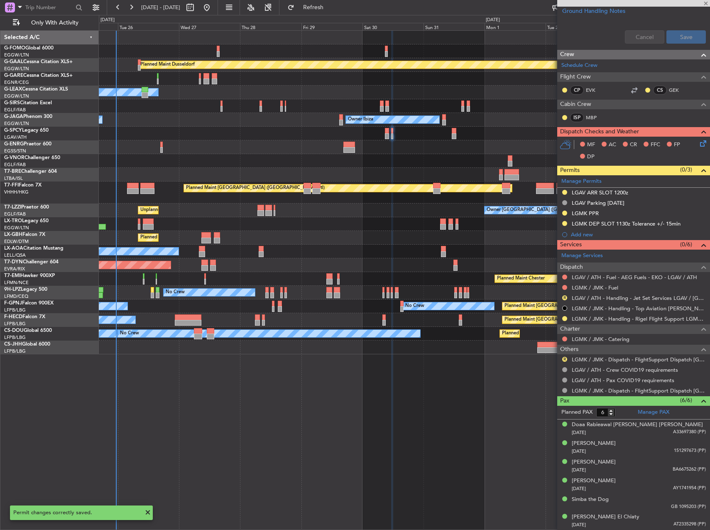
type input "0"
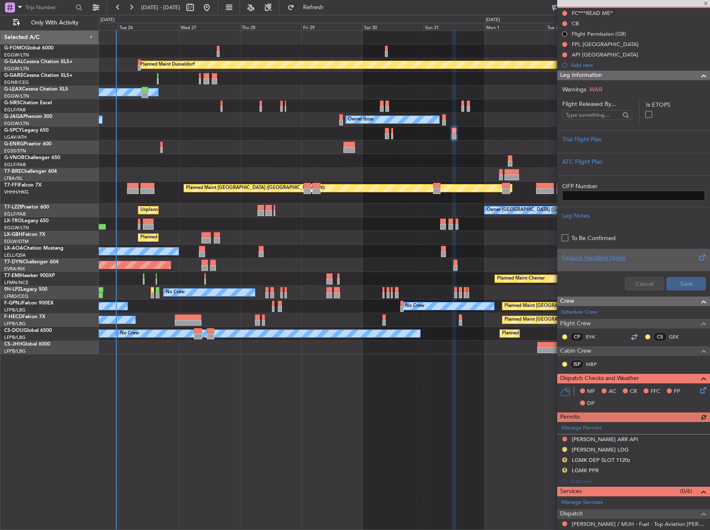
scroll to position [125, 0]
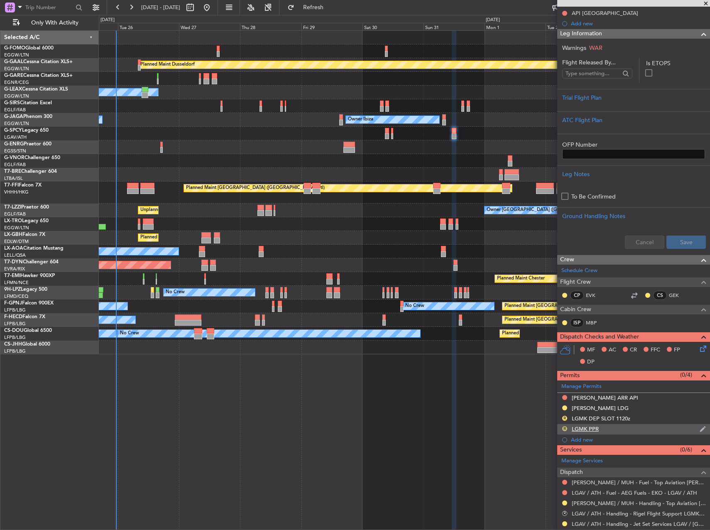
click at [565, 427] on button "R" at bounding box center [564, 428] width 5 height 5
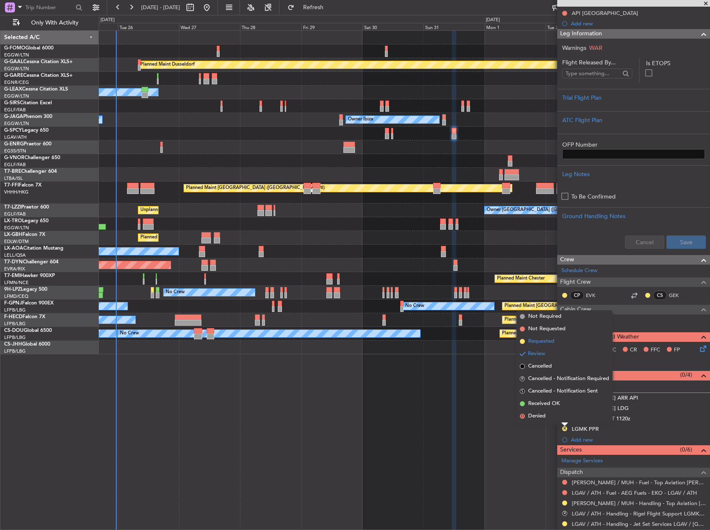
click at [557, 342] on li "Requested" at bounding box center [565, 341] width 96 height 12
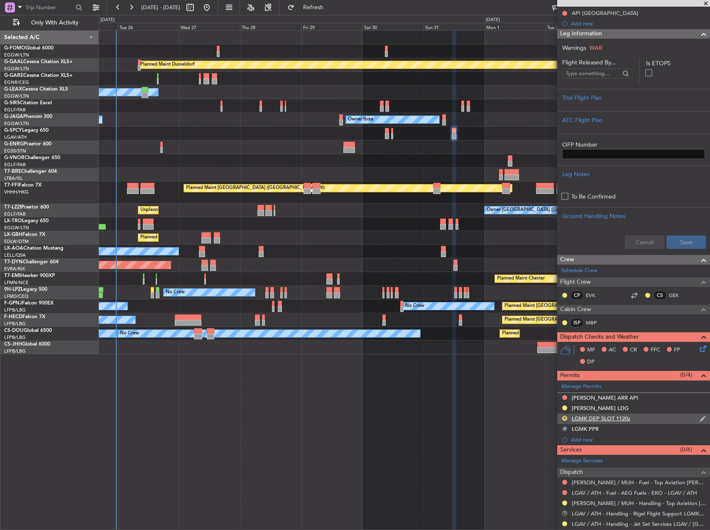
click at [651, 418] on div "R LGMK DEP SLOT 1120z" at bounding box center [633, 419] width 153 height 10
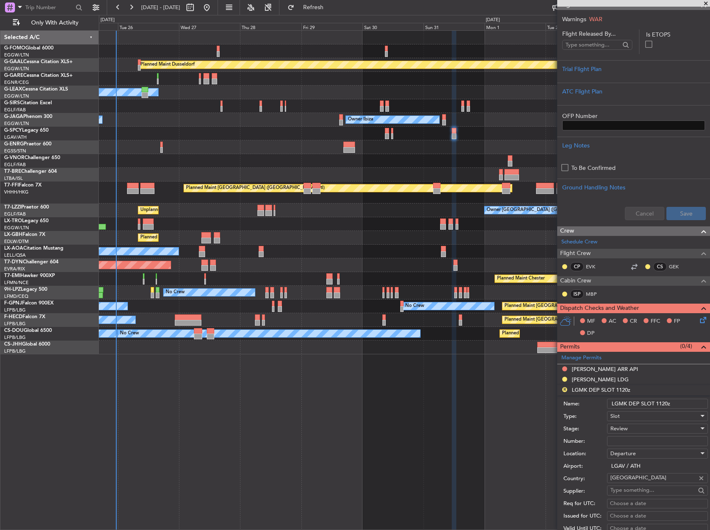
scroll to position [166, 0]
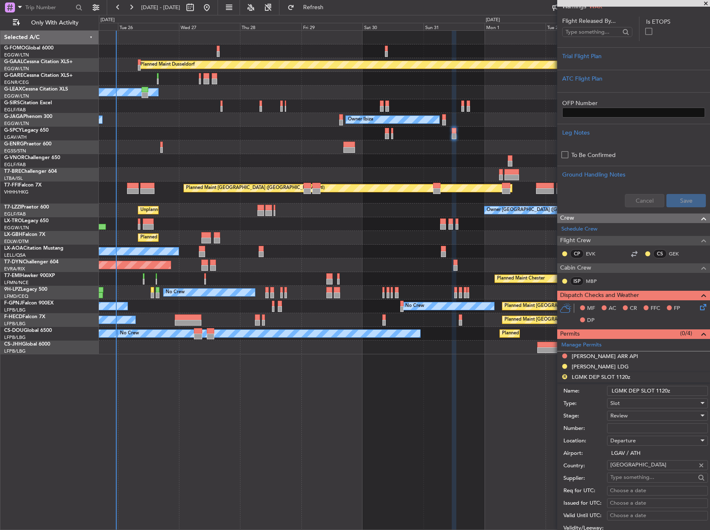
click at [660, 389] on input "LGMK DEP SLOT 1120z" at bounding box center [657, 391] width 101 height 10
type input "LGMK DEP SLOT 1240"
click at [636, 419] on div "Review" at bounding box center [654, 415] width 88 height 12
click at [628, 471] on span "Requested" at bounding box center [654, 469] width 87 height 12
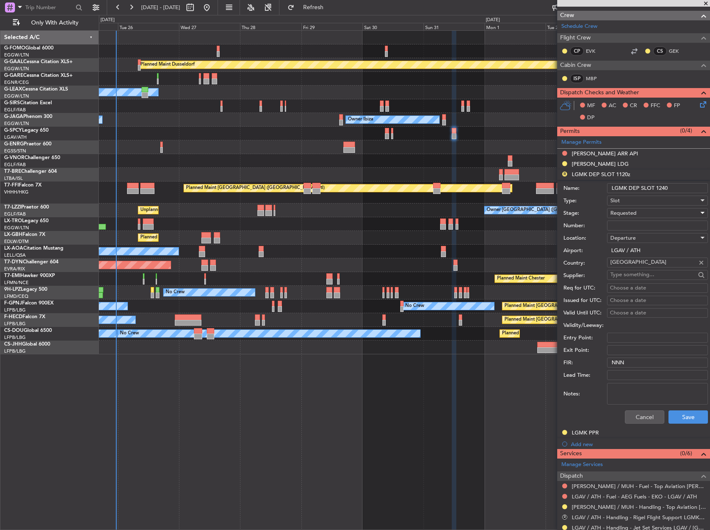
scroll to position [374, 0]
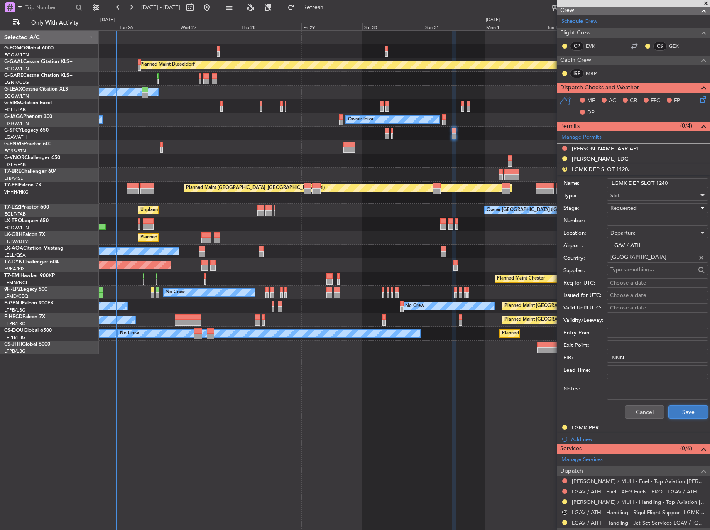
click at [678, 410] on button "Save" at bounding box center [688, 411] width 39 height 13
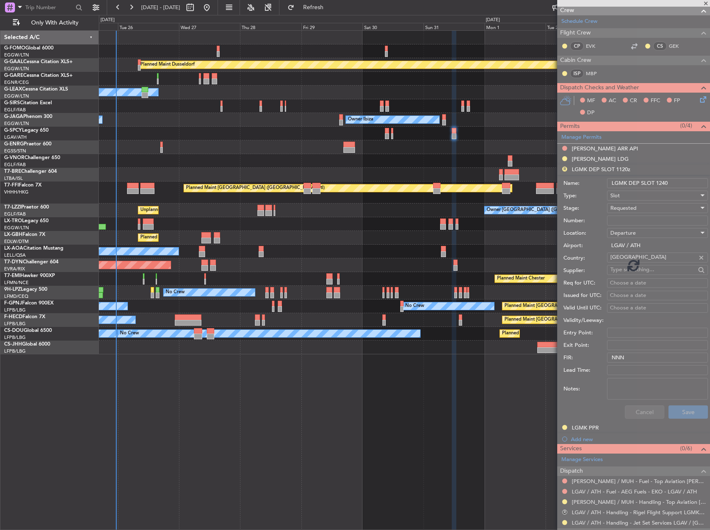
scroll to position [219, 0]
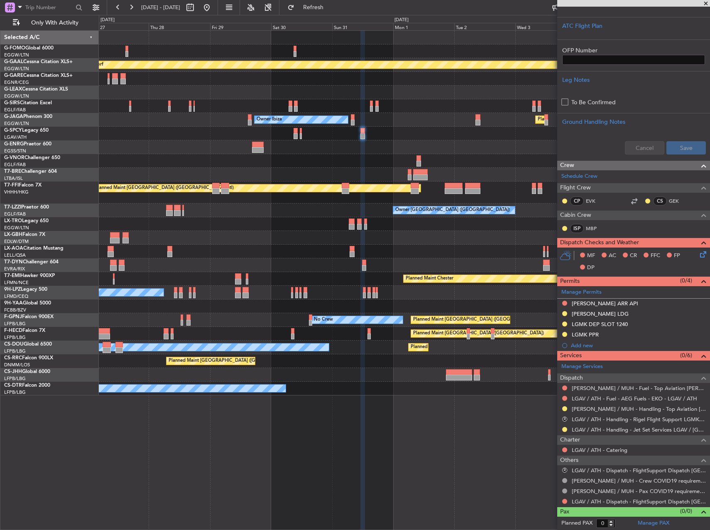
click at [272, 84] on div at bounding box center [404, 79] width 611 height 14
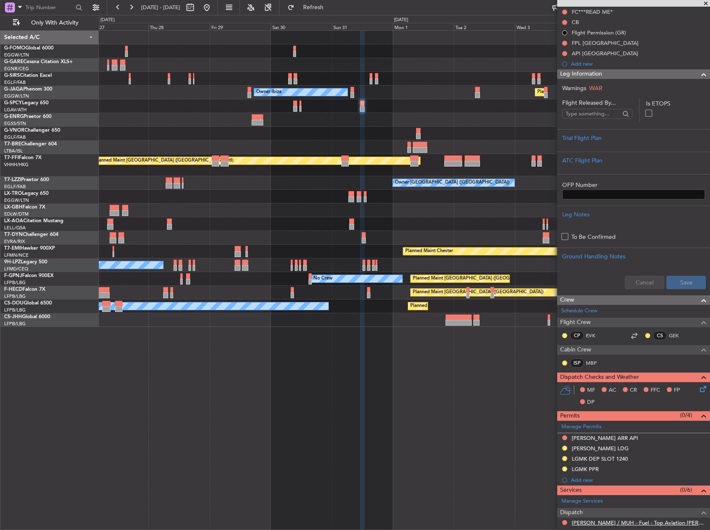
scroll to position [208, 0]
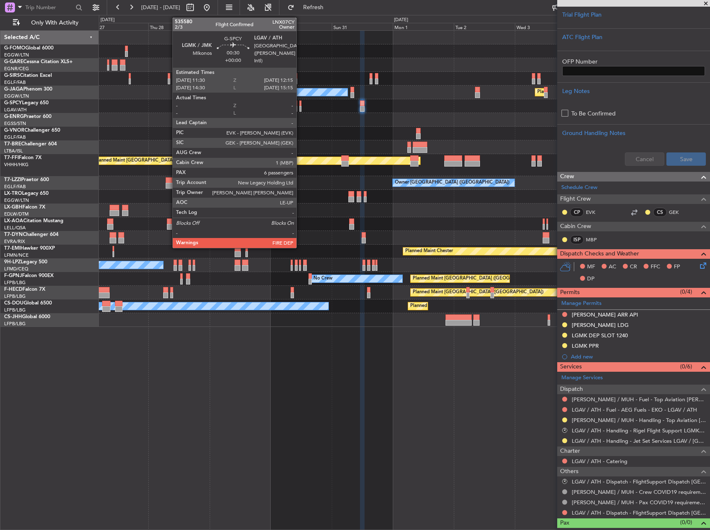
click at [300, 108] on div at bounding box center [300, 109] width 2 height 6
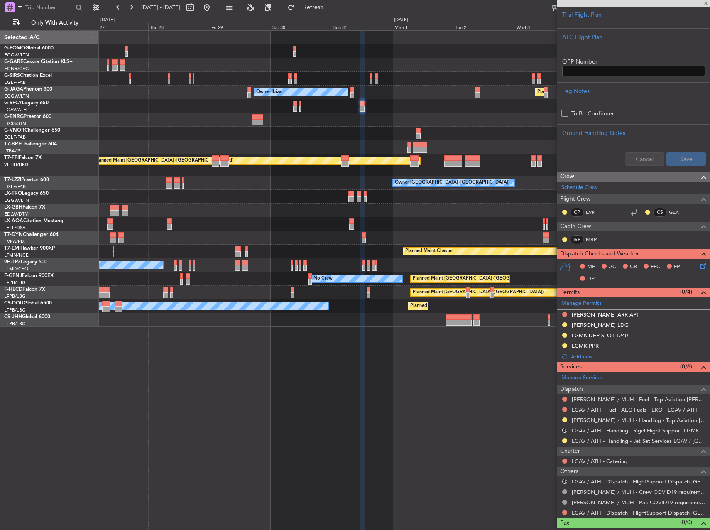
type input "6"
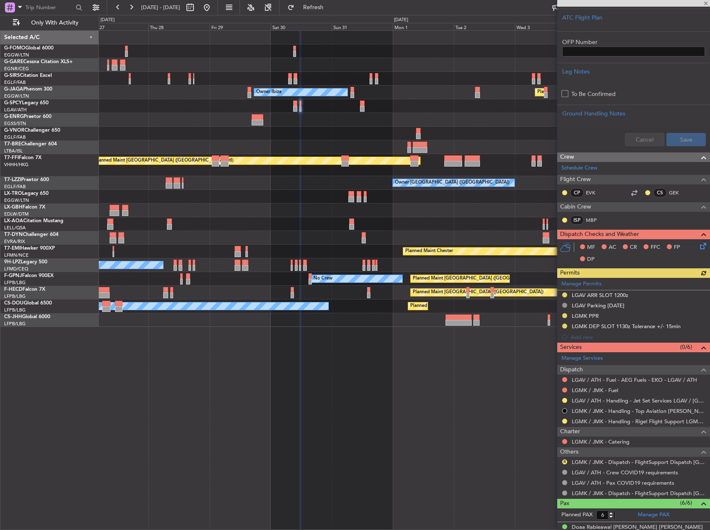
scroll to position [249, 0]
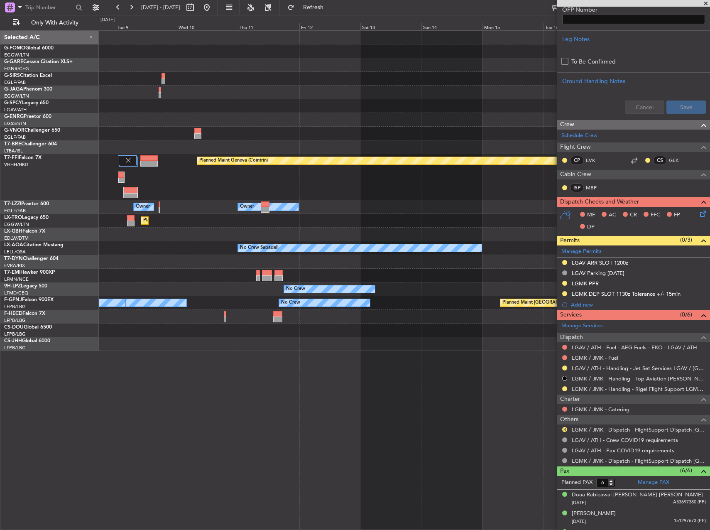
click at [28, 115] on div "Planned Maint Geneva (Cointrin) Owner Owner Planned [GEOGRAPHIC_DATA] Planned M…" at bounding box center [355, 272] width 710 height 515
